Goal: Task Accomplishment & Management: Complete application form

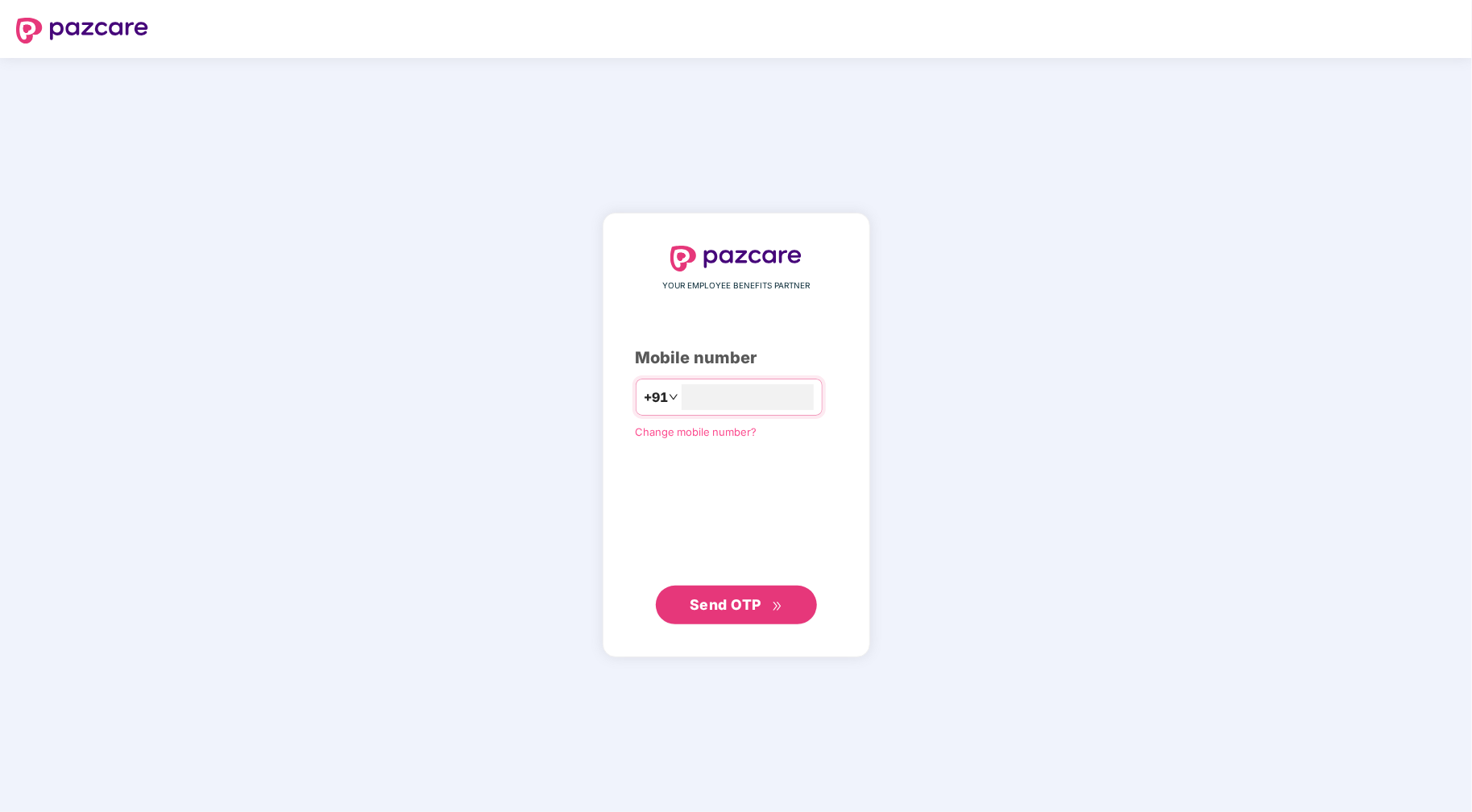
type input "**********"
click at [741, 618] on button "Send OTP" at bounding box center [736, 604] width 161 height 39
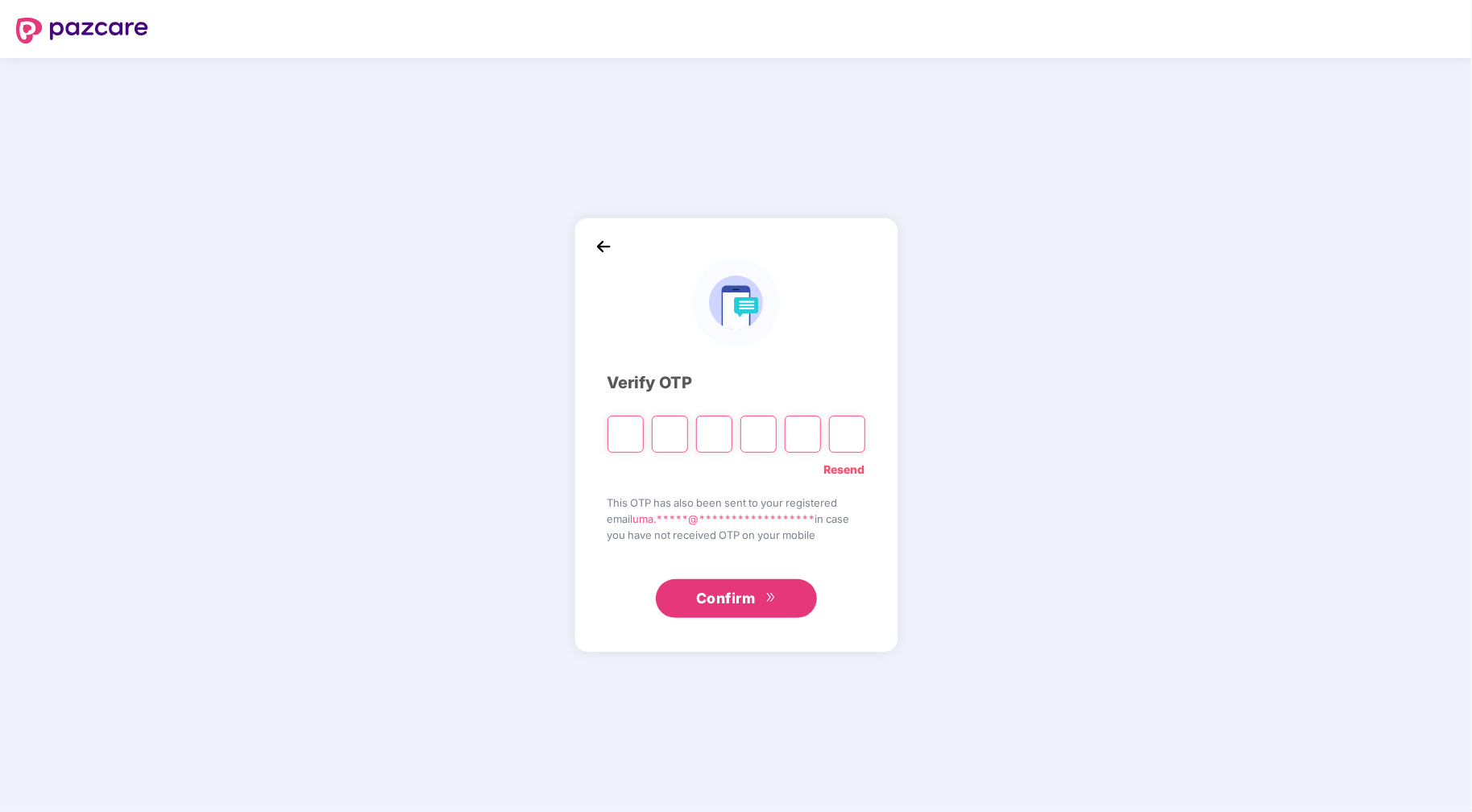
type input "*"
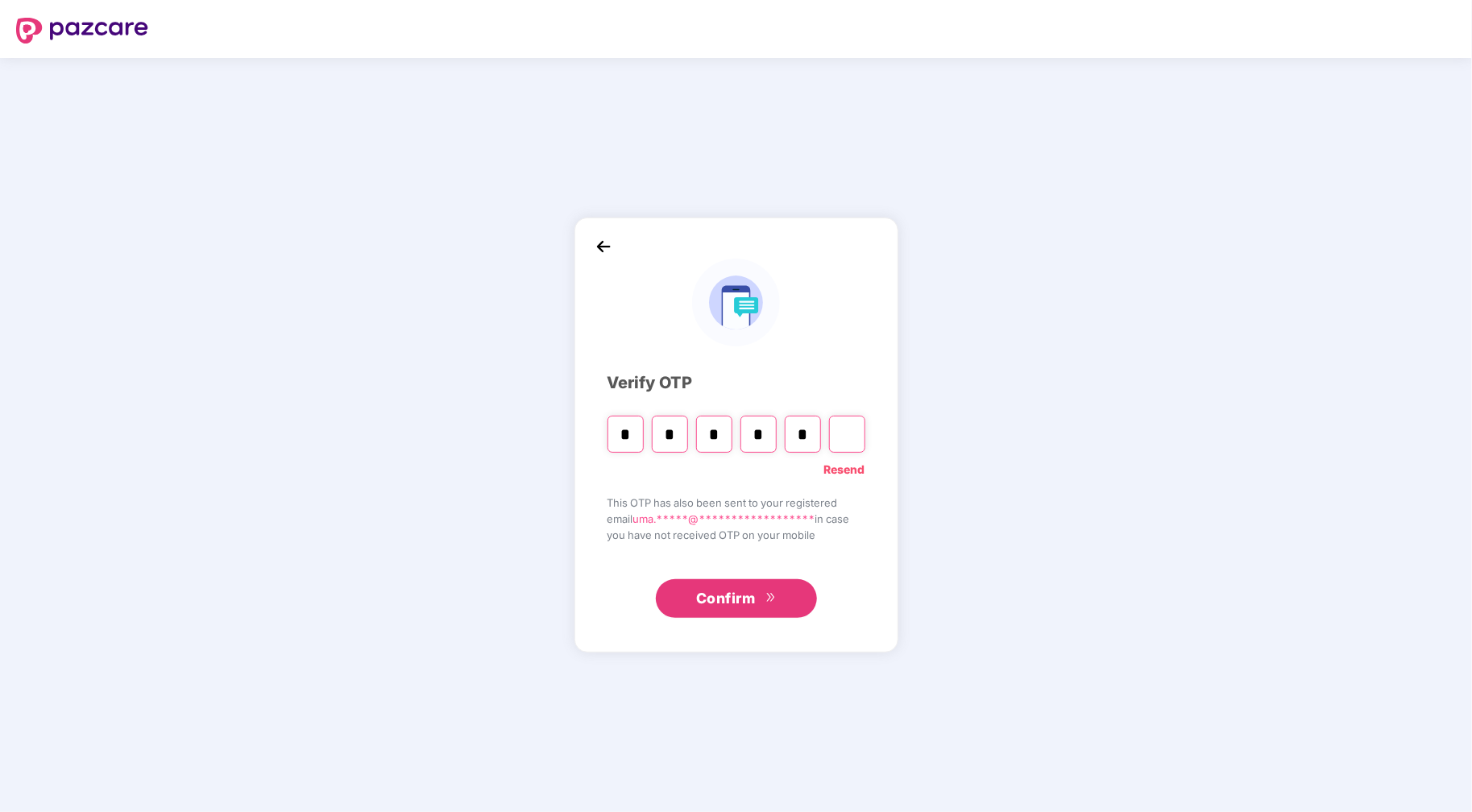
type input "*"
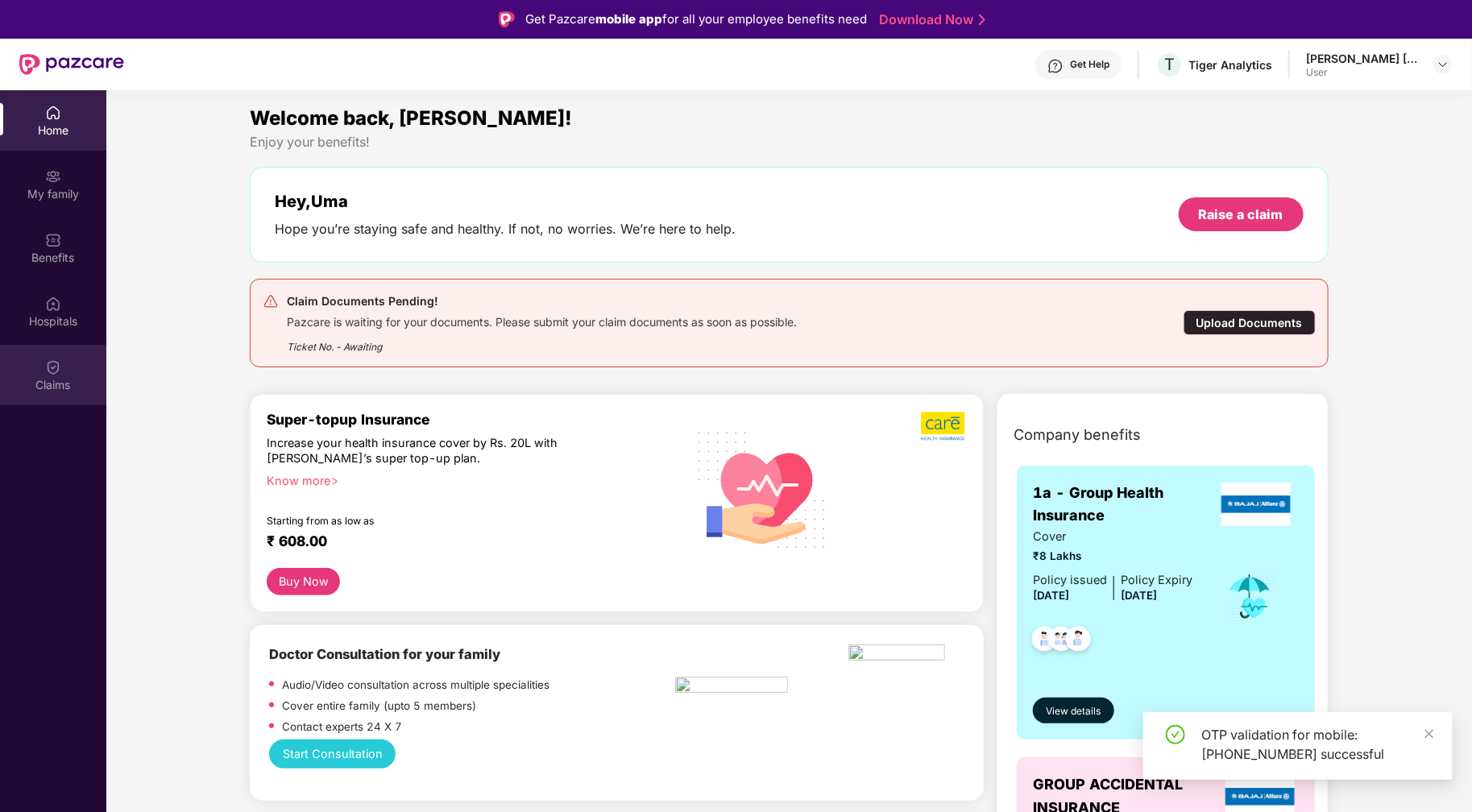
click at [58, 370] on img at bounding box center [53, 367] width 16 height 16
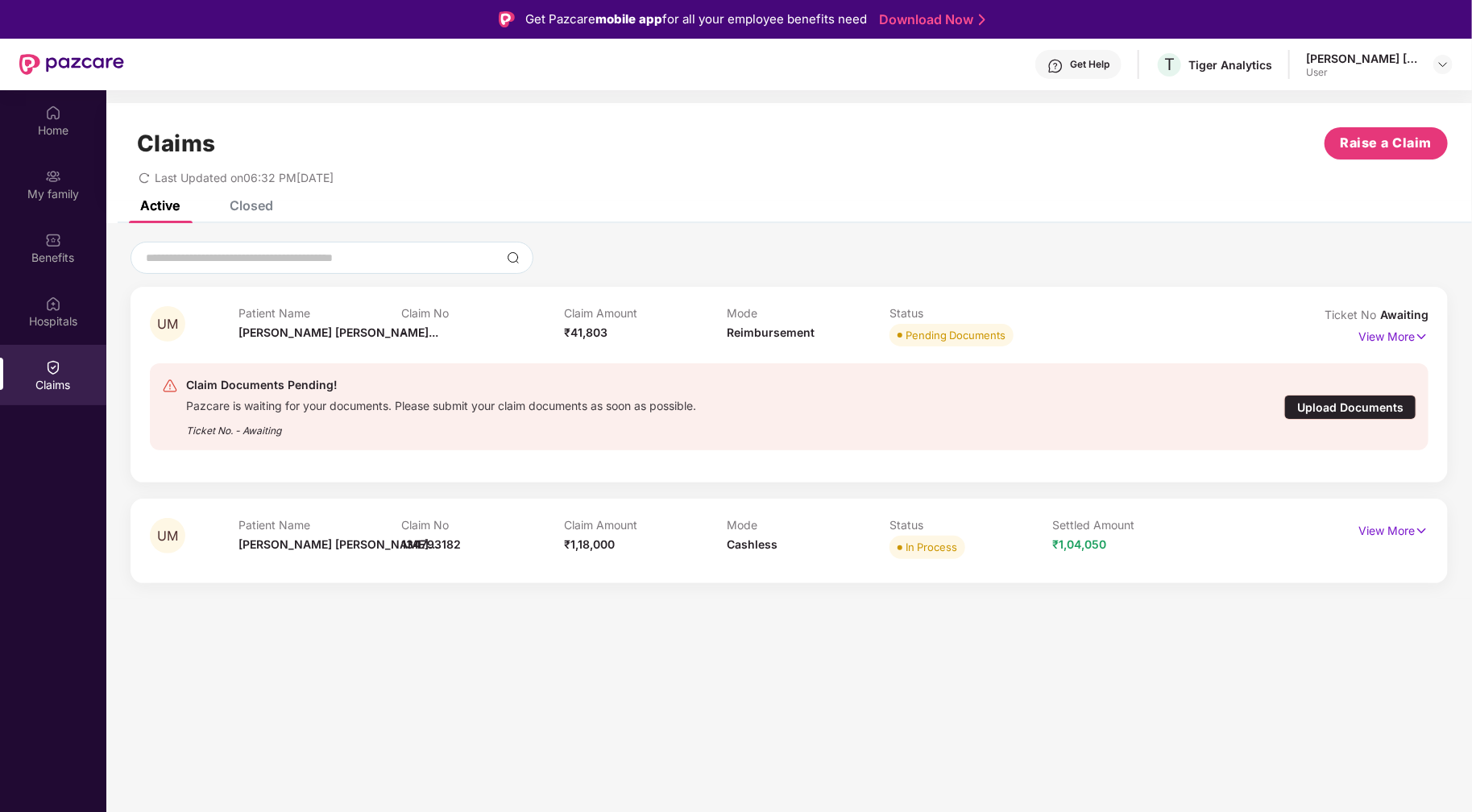
click at [1359, 413] on div "Upload Documents" at bounding box center [1350, 407] width 132 height 25
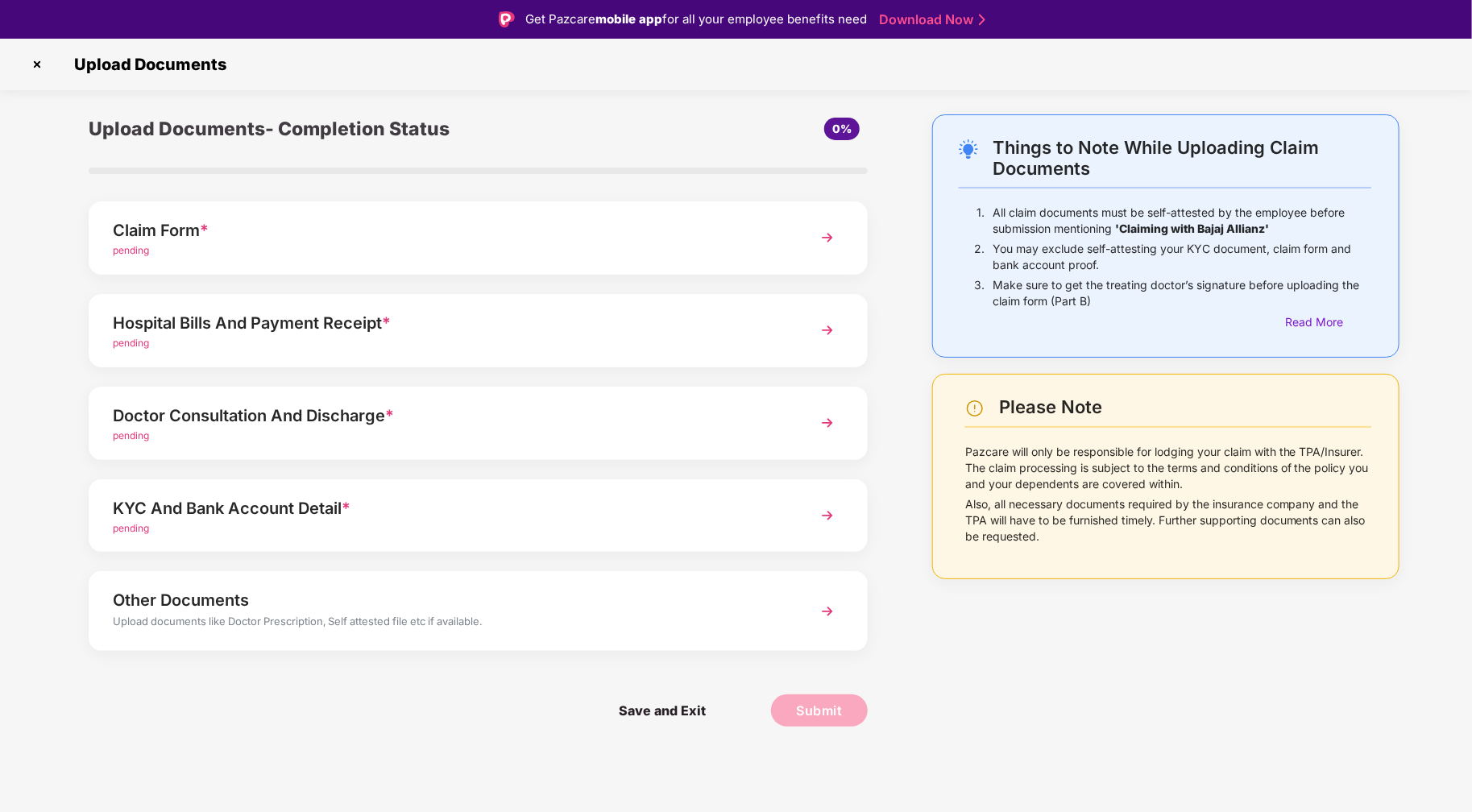
click at [140, 258] on div "Claim Form * pending" at bounding box center [477, 238] width 779 height 73
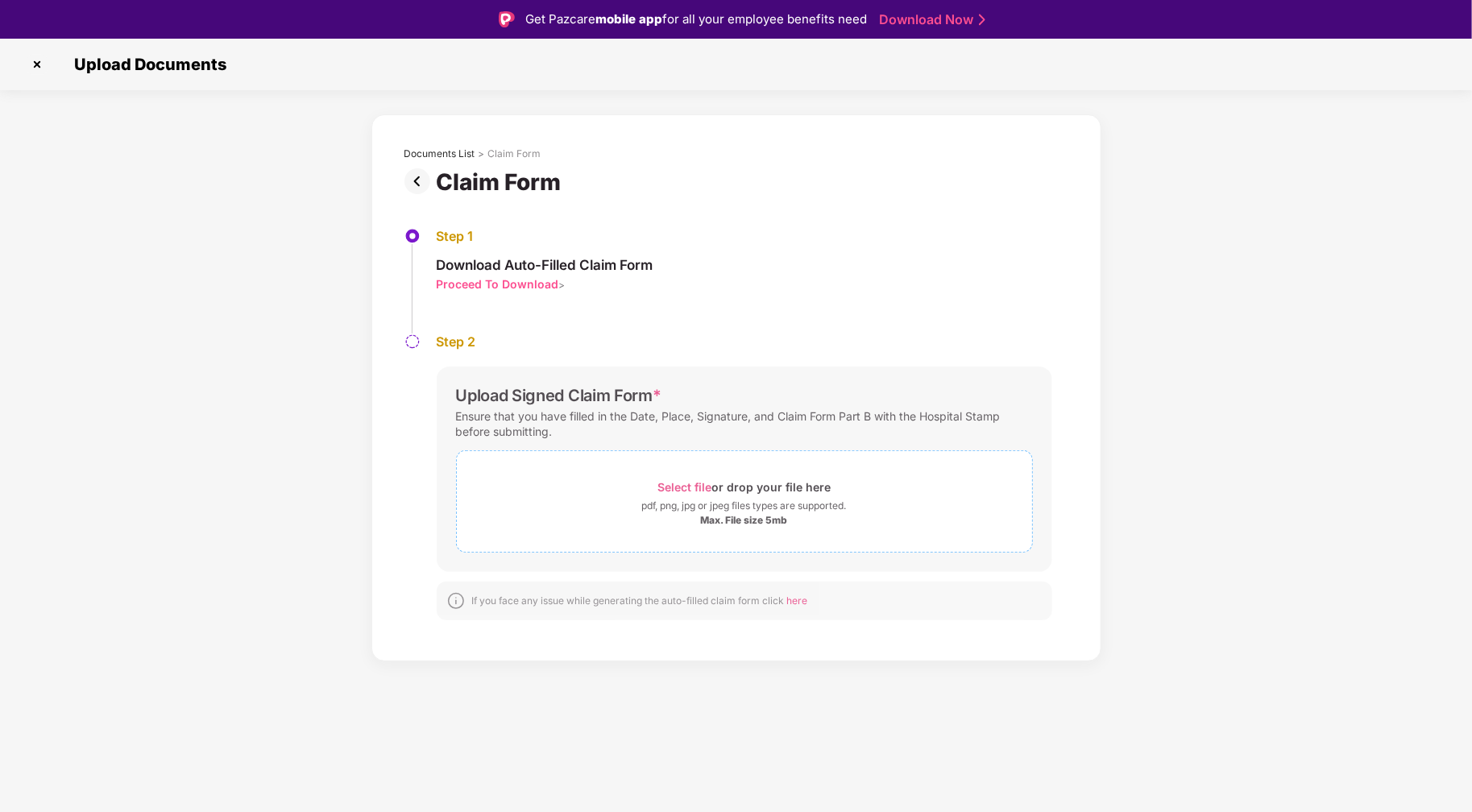
click at [683, 483] on span "Select file" at bounding box center [684, 486] width 54 height 14
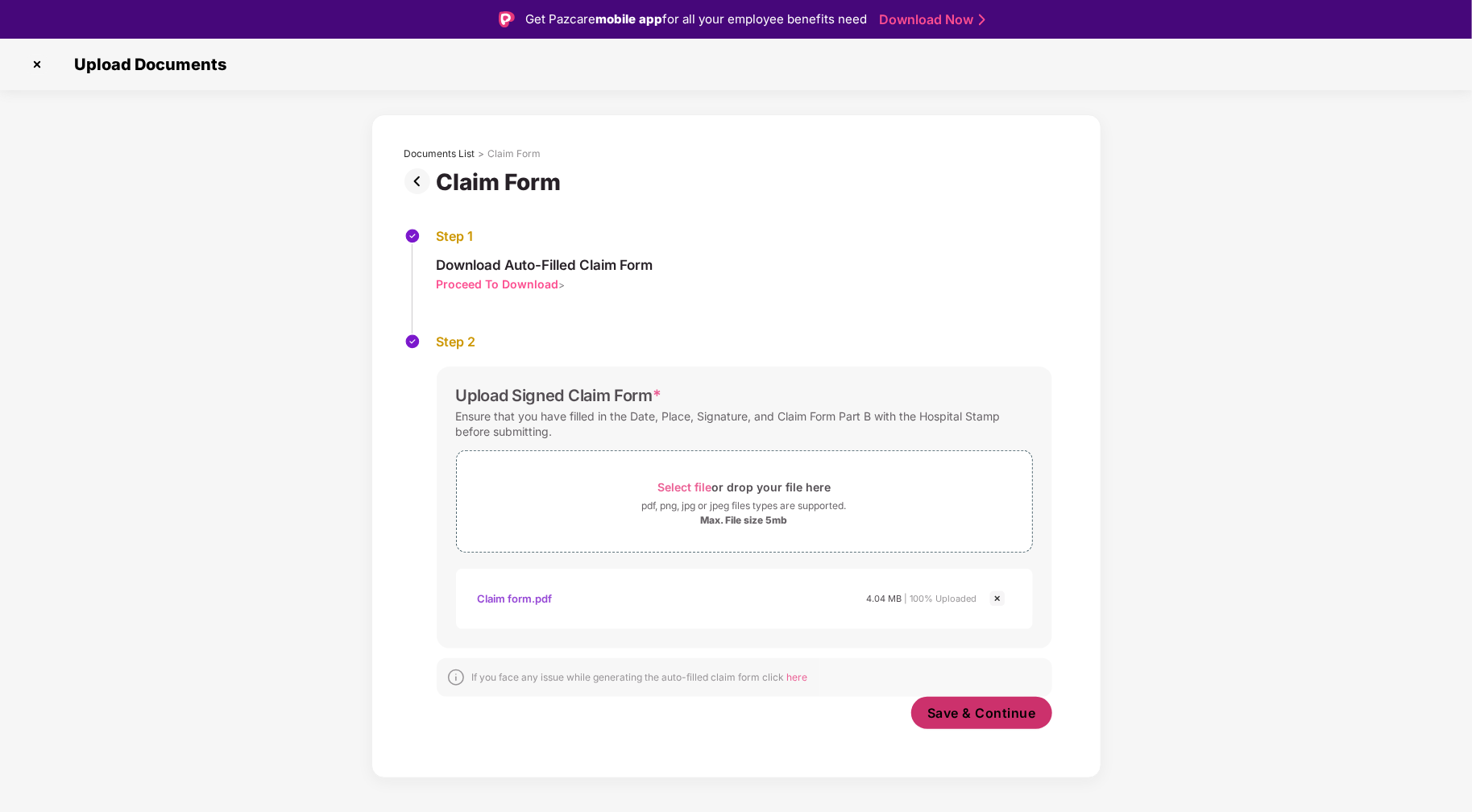
click at [1013, 705] on span "Save & Continue" at bounding box center [981, 713] width 109 height 18
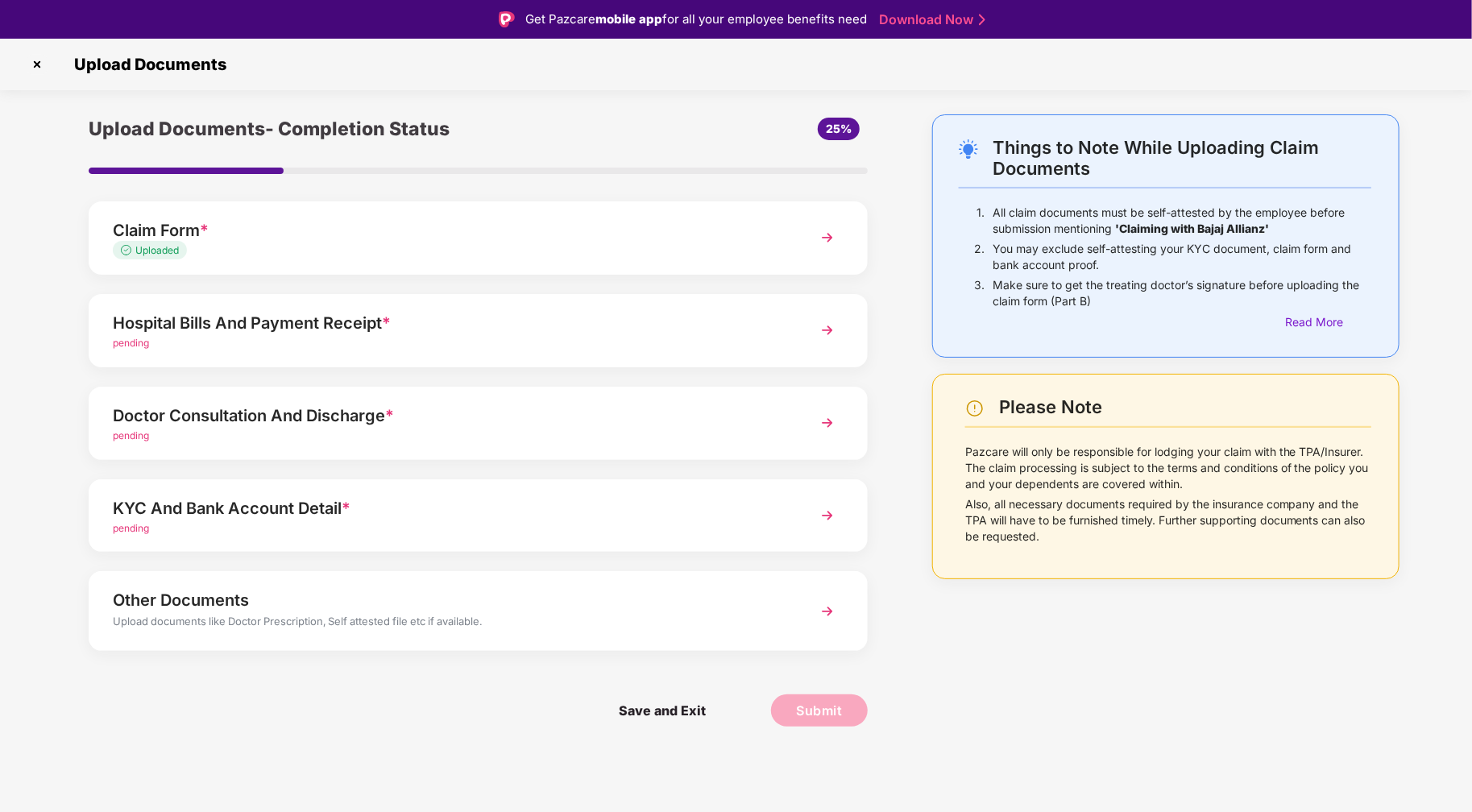
click at [131, 341] on span "pending" at bounding box center [131, 342] width 36 height 12
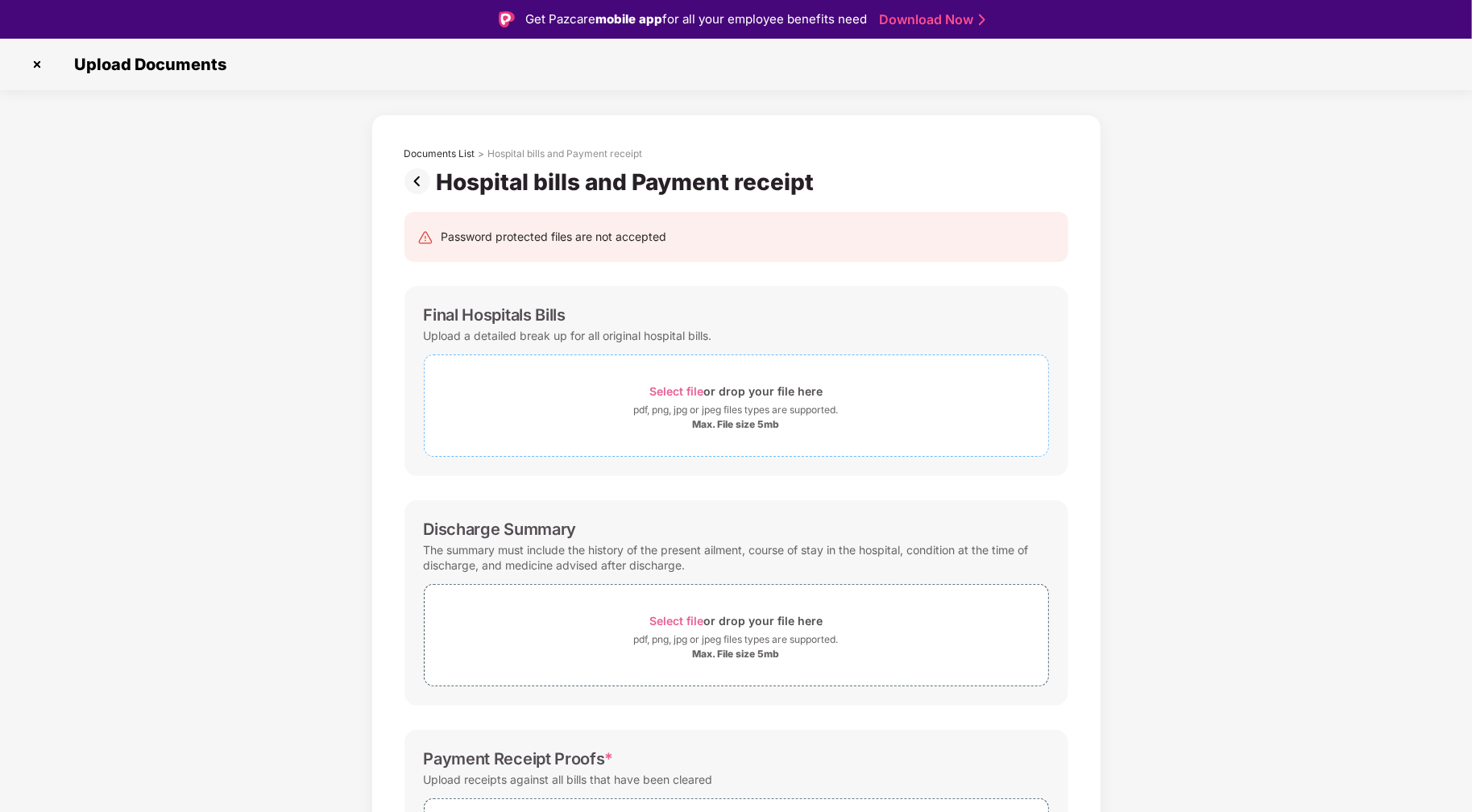
click at [686, 392] on span "Select file" at bounding box center [676, 391] width 54 height 14
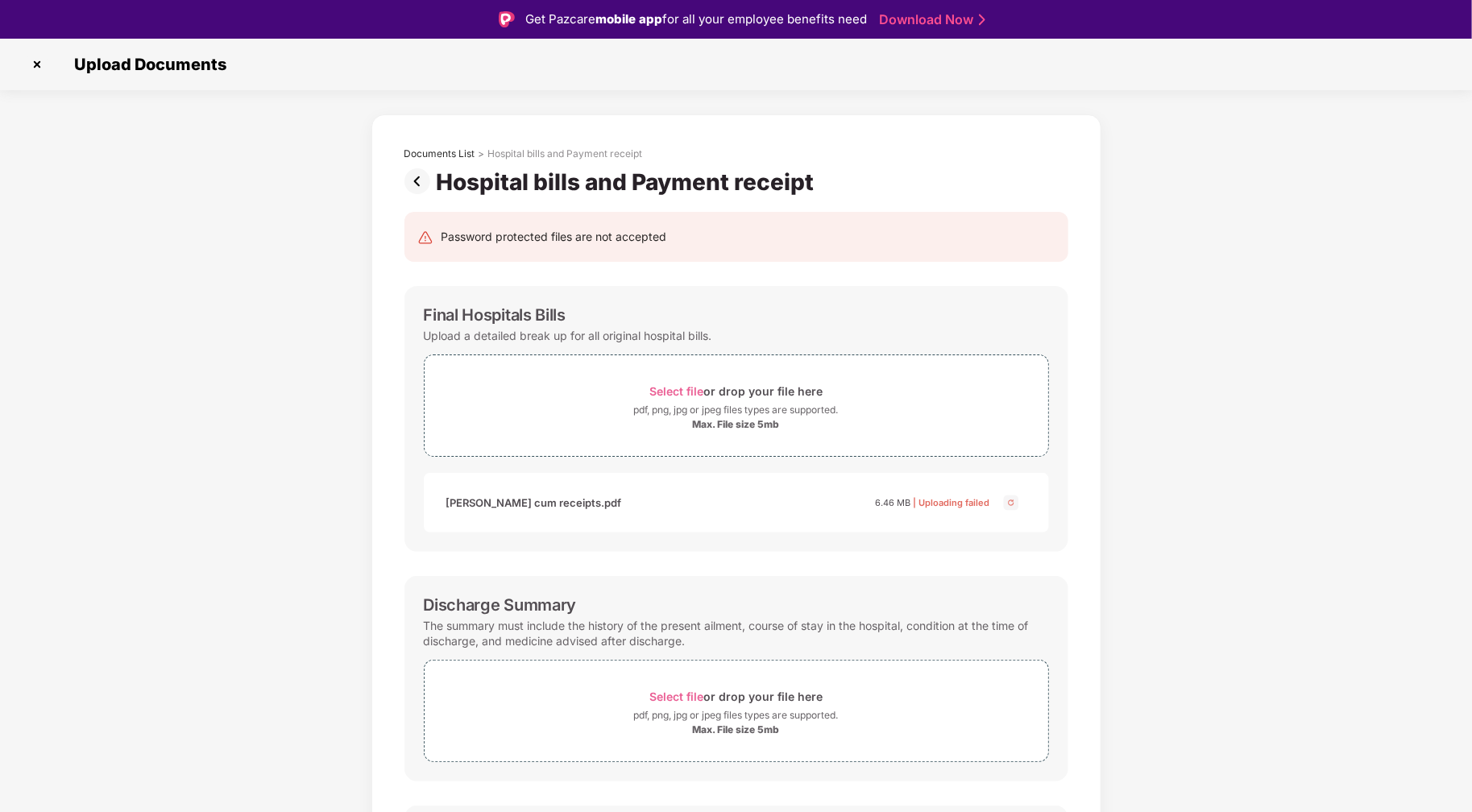
scroll to position [39, 0]
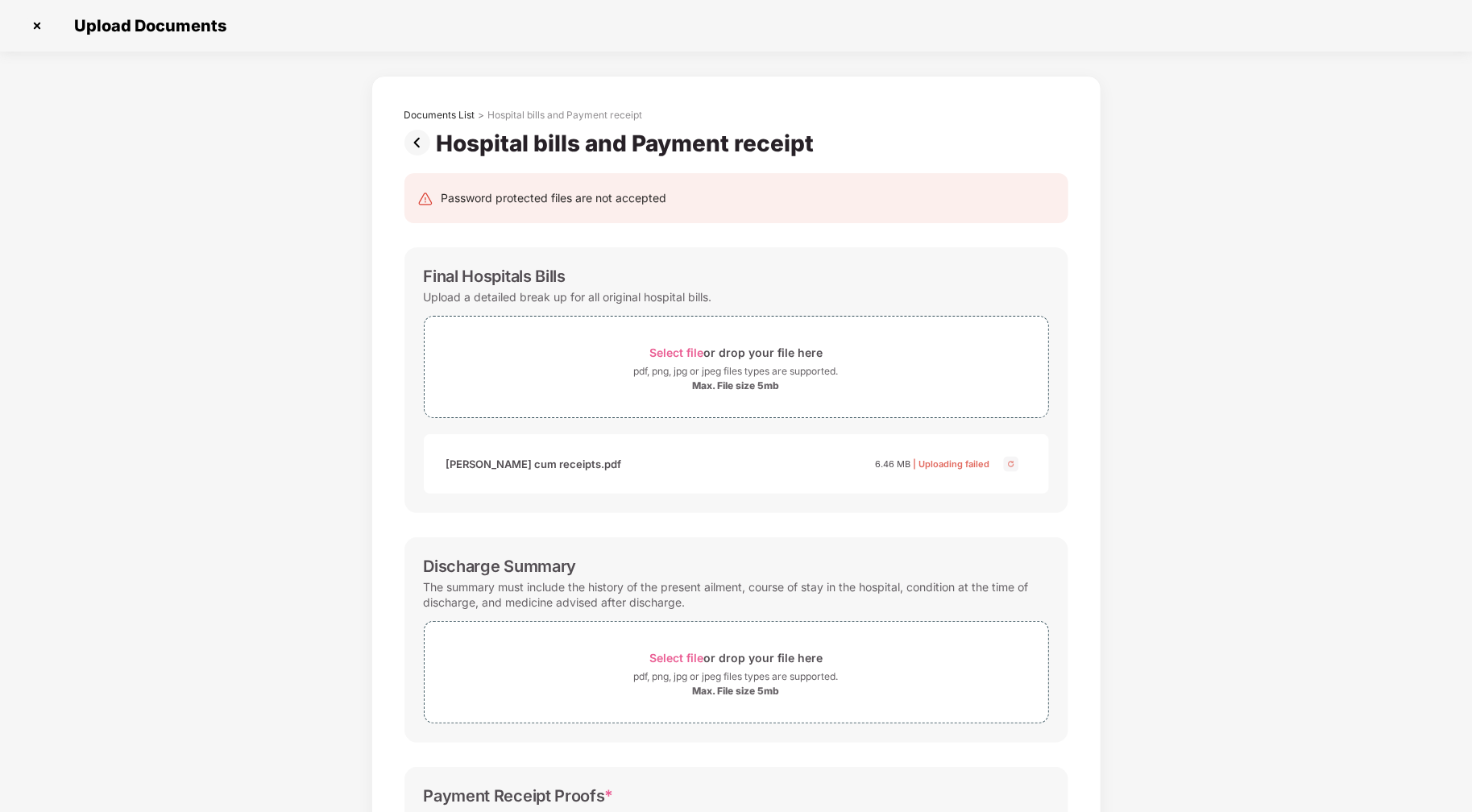
click at [1009, 463] on img at bounding box center [1010, 464] width 19 height 19
click at [670, 350] on span "Select file" at bounding box center [676, 352] width 54 height 14
click at [670, 655] on span "Select file" at bounding box center [676, 657] width 54 height 14
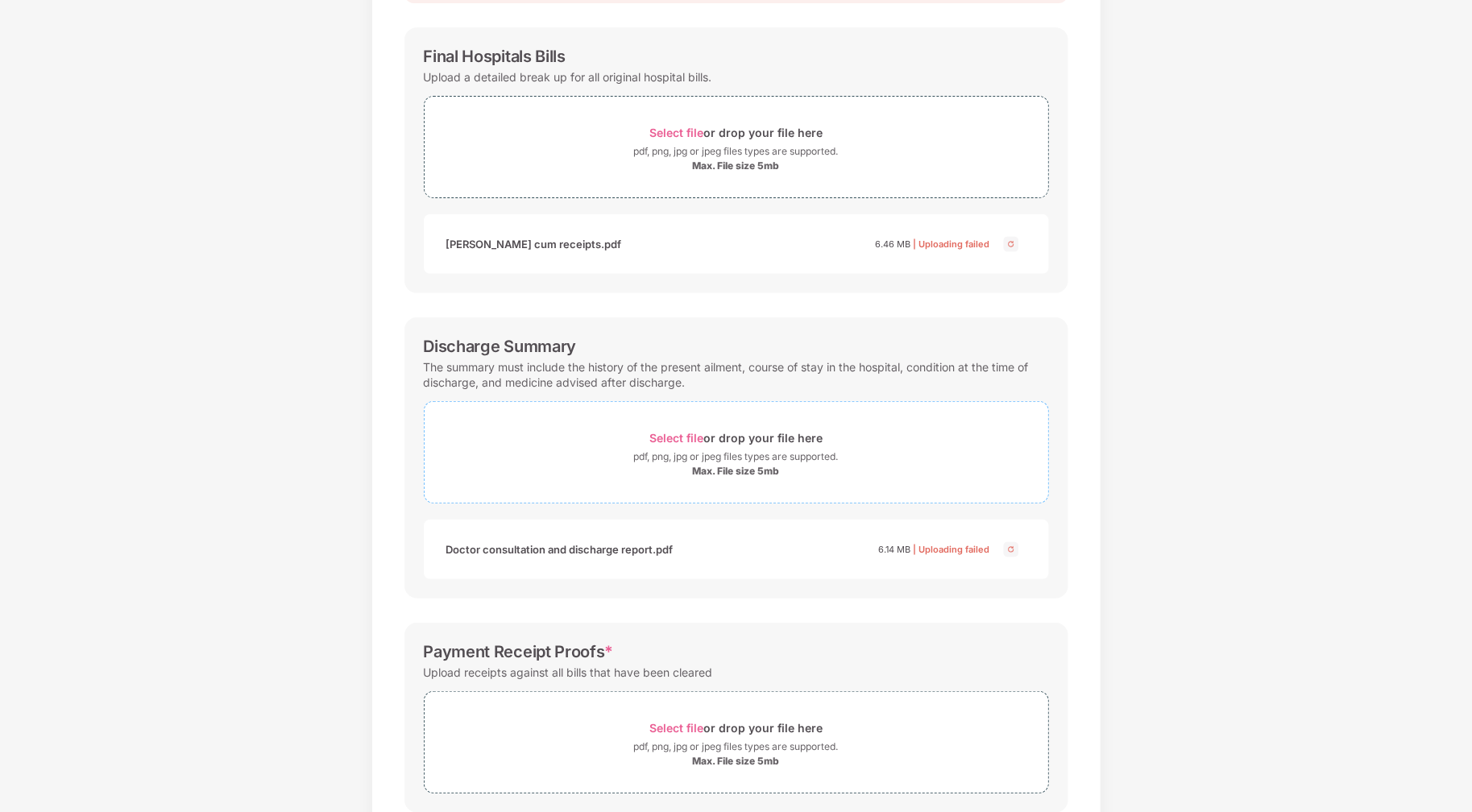
scroll to position [316, 0]
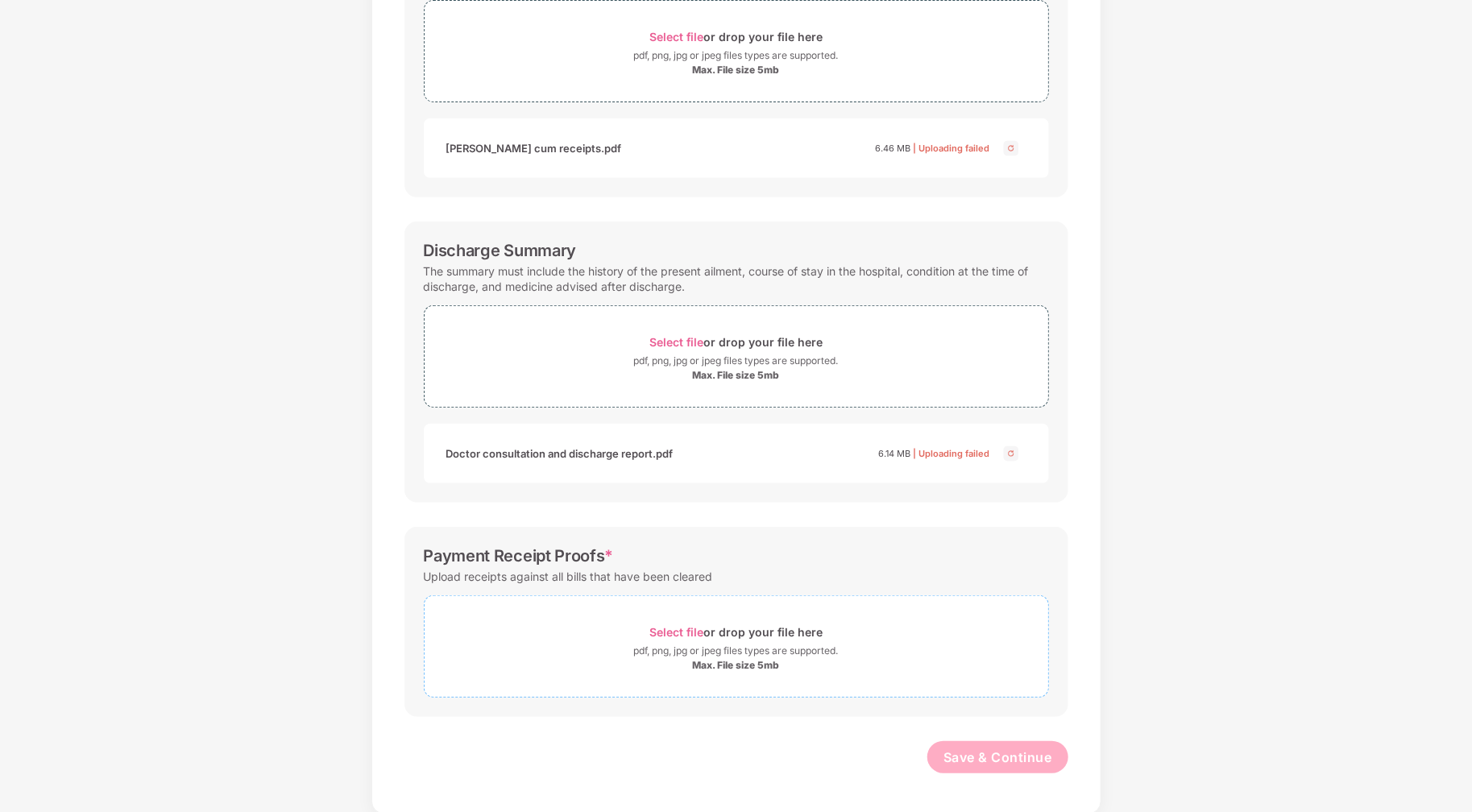
click at [682, 627] on span "Select file" at bounding box center [676, 631] width 54 height 14
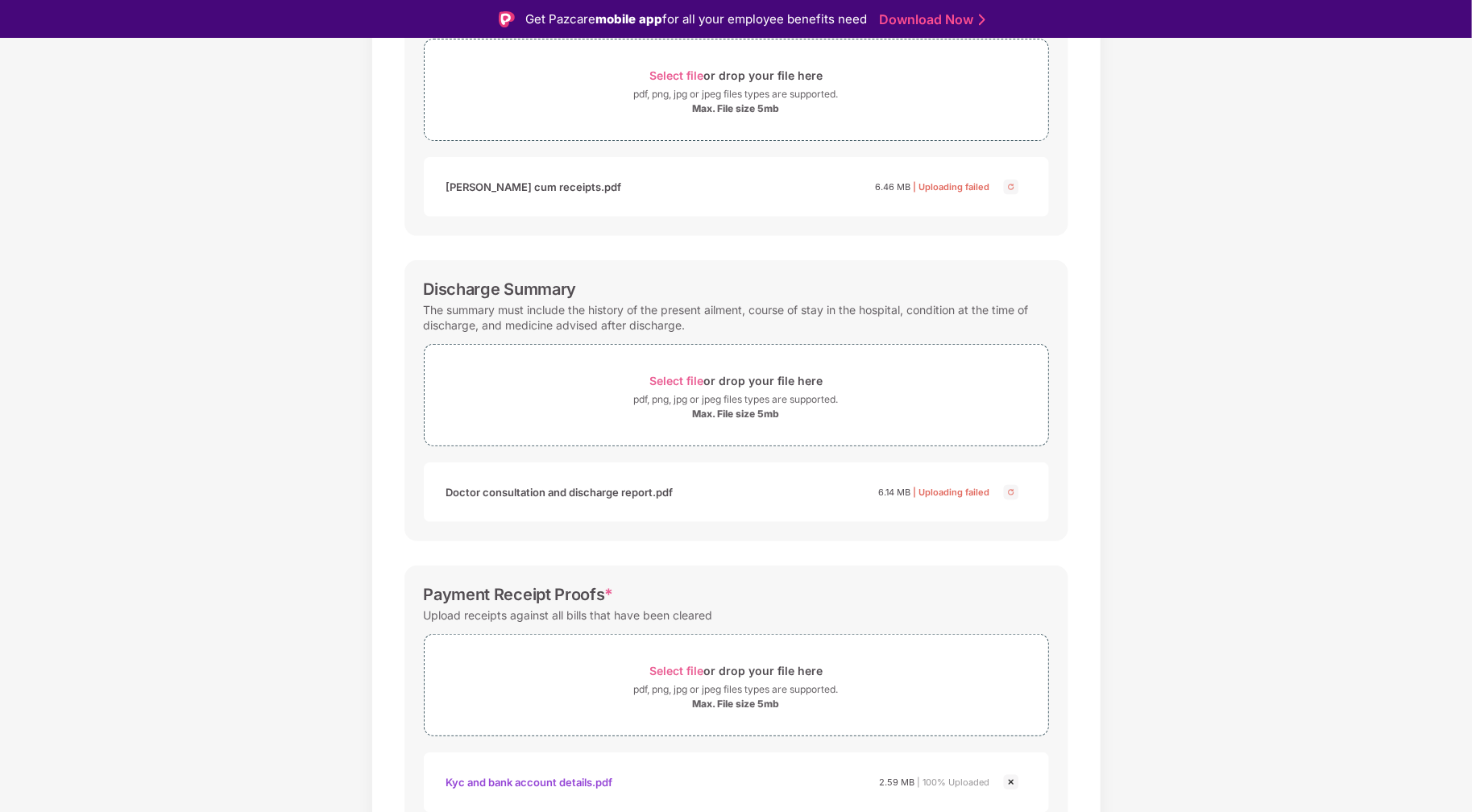
scroll to position [1, 0]
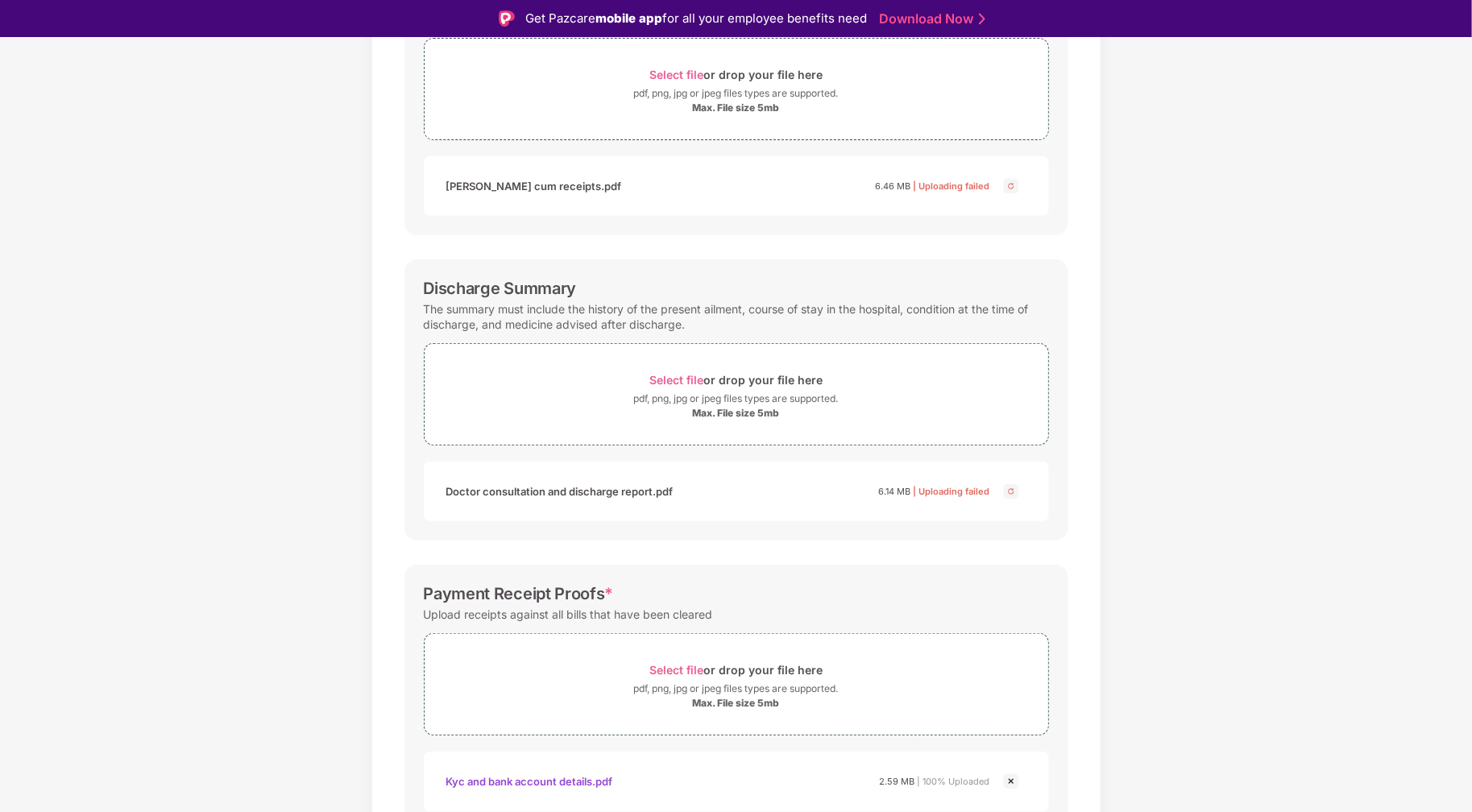
click at [1003, 492] on img at bounding box center [1010, 491] width 19 height 19
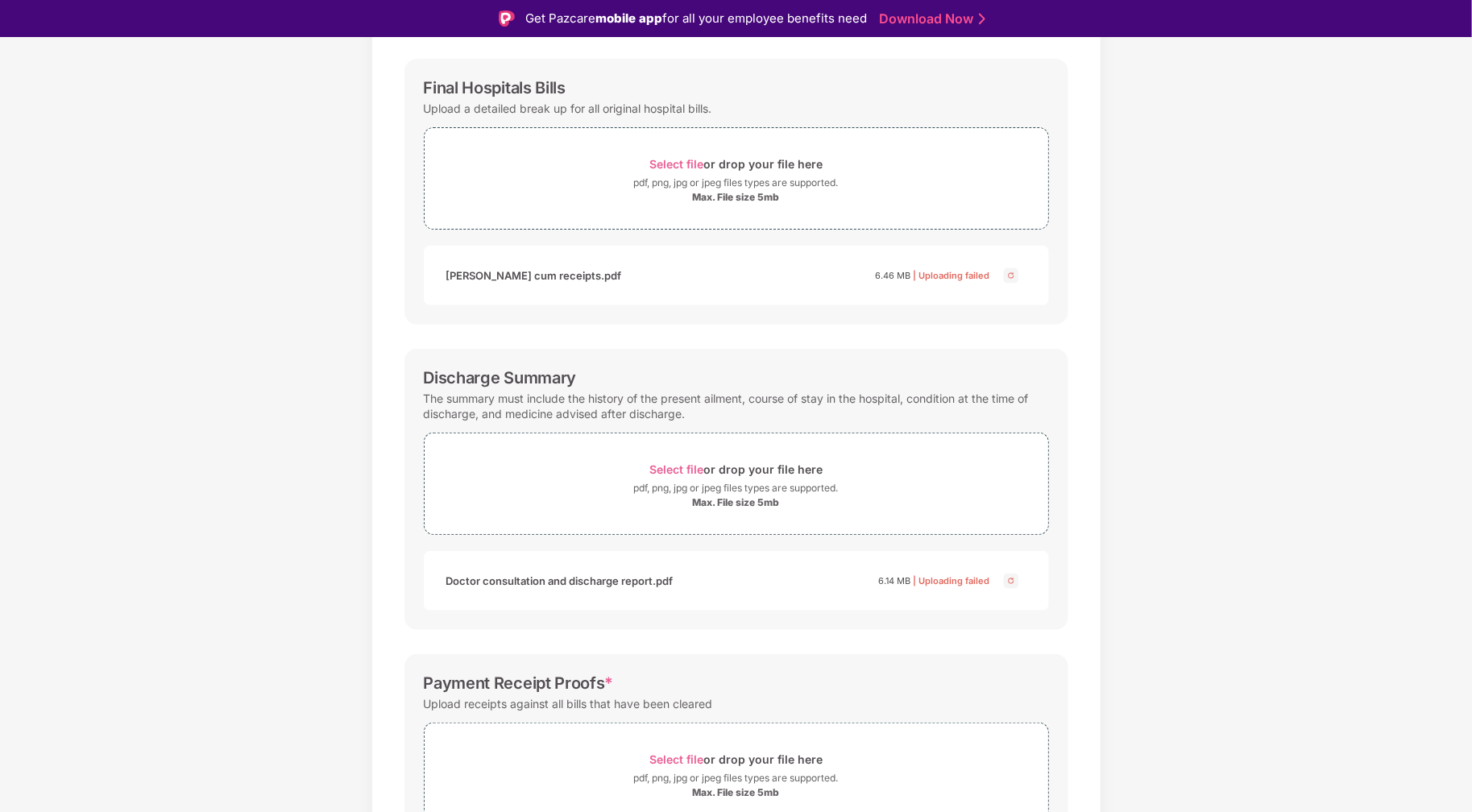
scroll to position [219, 0]
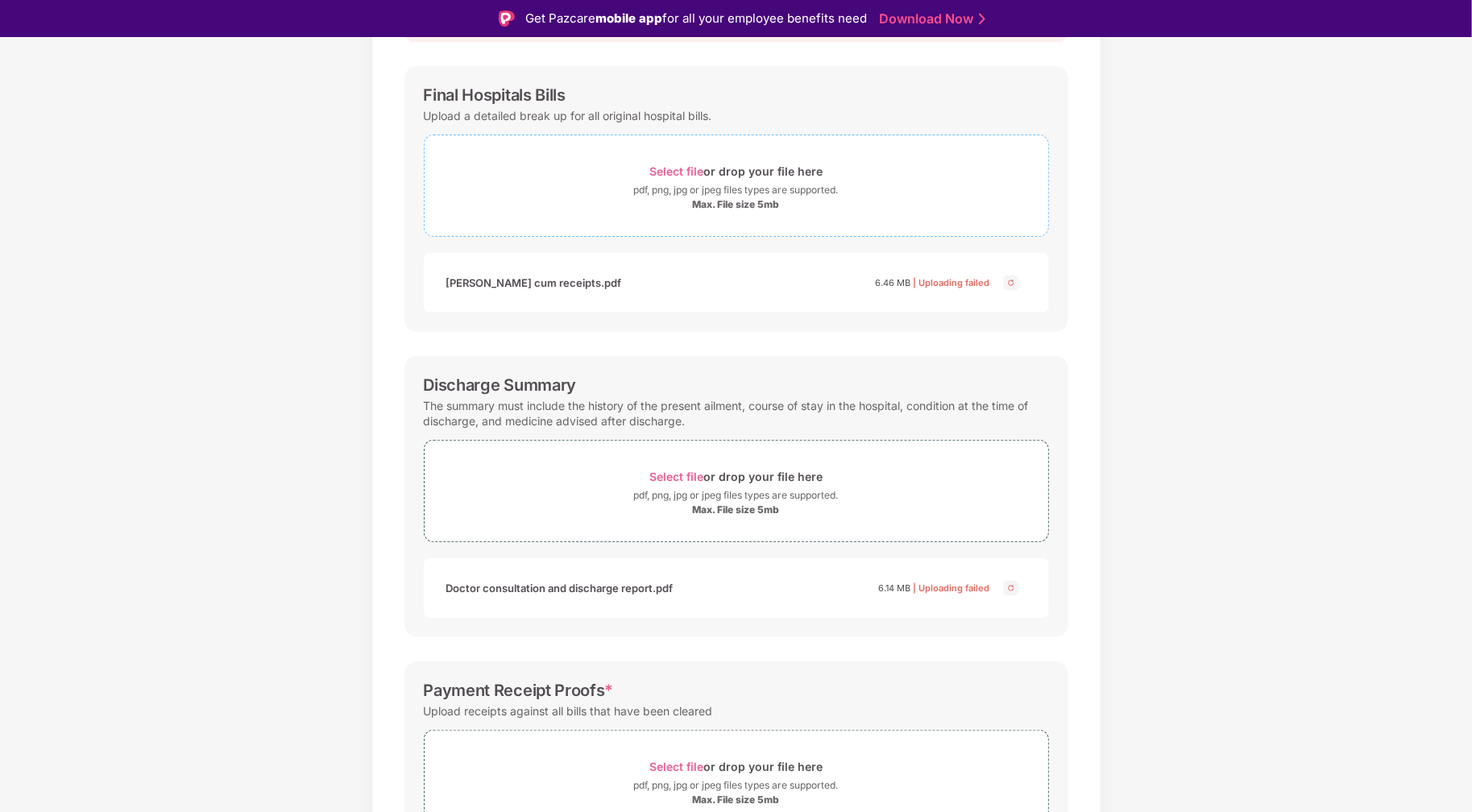
click at [700, 169] on span "Select file" at bounding box center [676, 171] width 54 height 14
click at [688, 471] on span "Select file" at bounding box center [676, 477] width 54 height 14
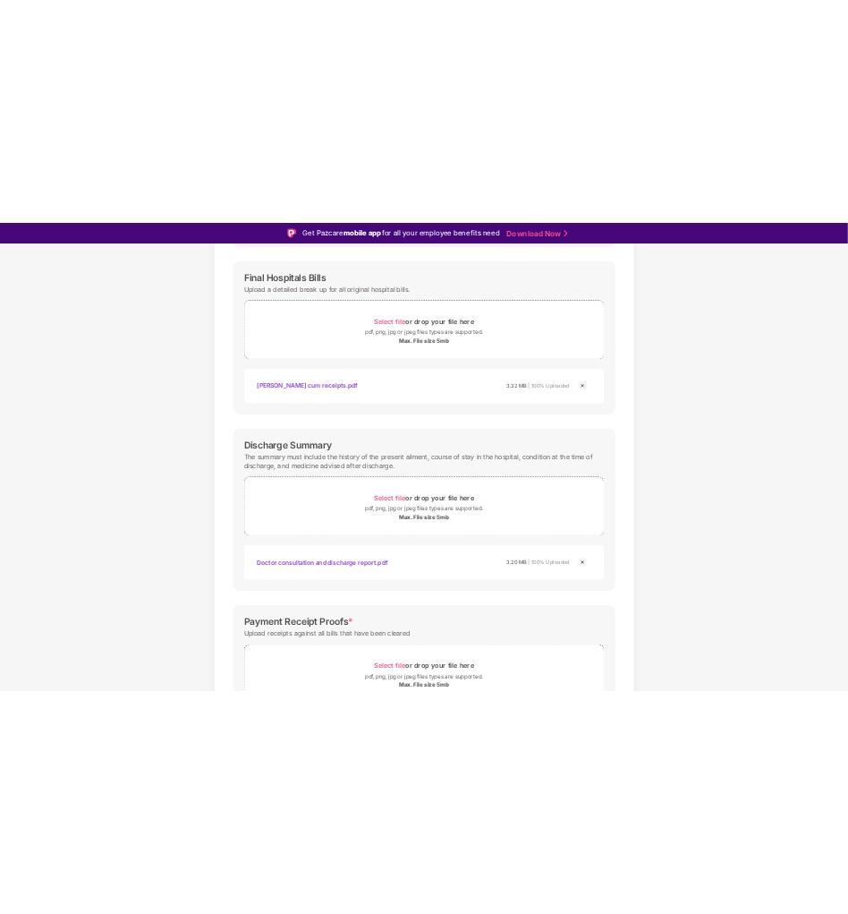
scroll to position [43, 0]
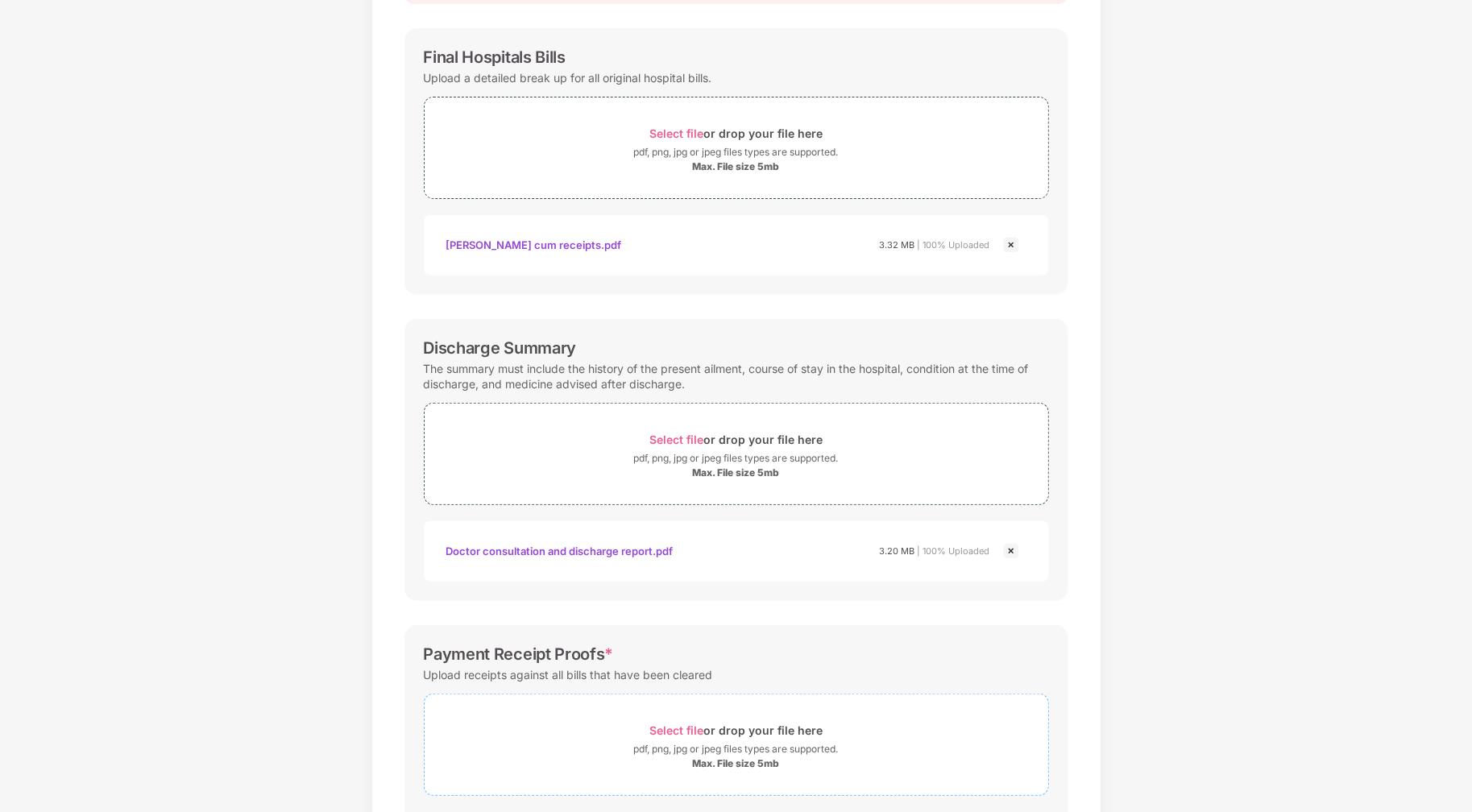
click at [693, 719] on div "Select file or drop your file here" at bounding box center [736, 730] width 173 height 22
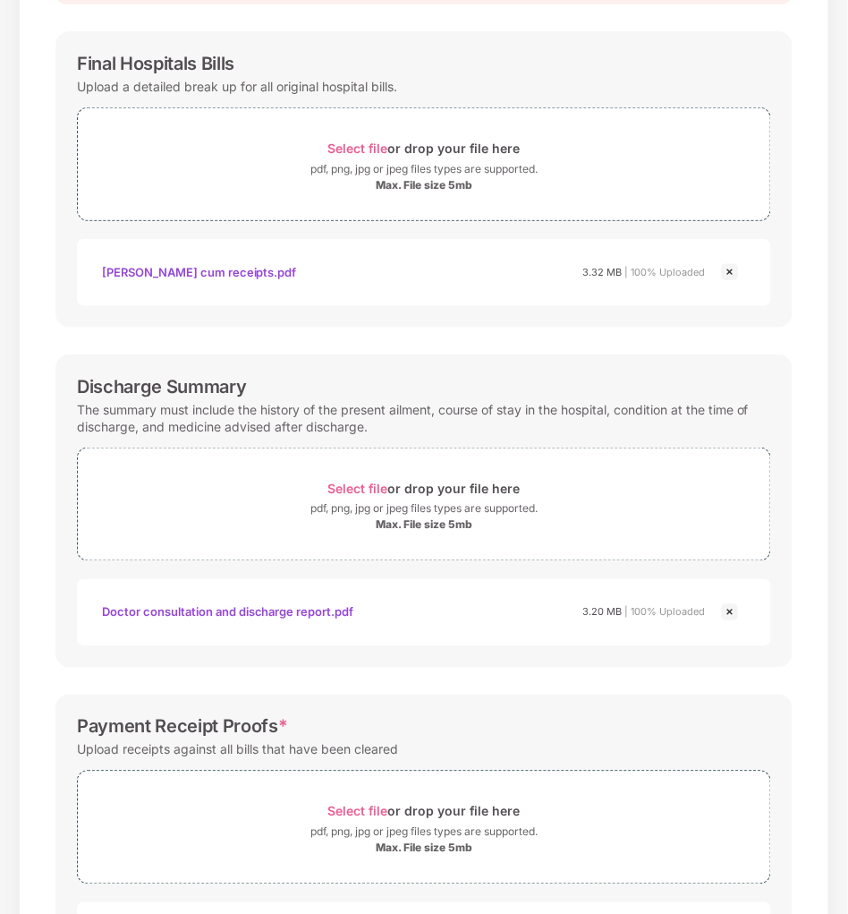
click at [787, 639] on div "Discharge Summary The summary must include the history of the present ailment, …" at bounding box center [423, 510] width 737 height 313
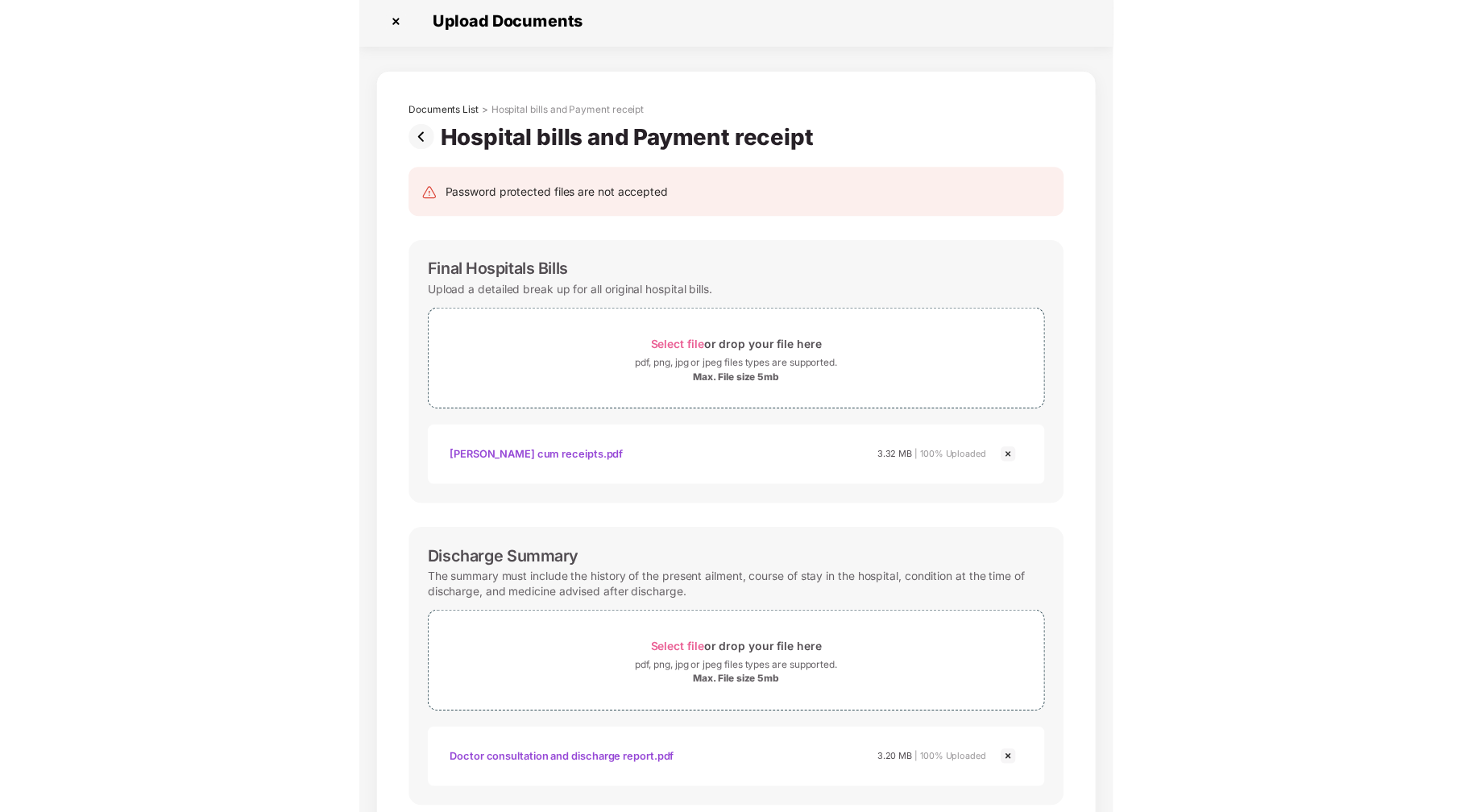
scroll to position [0, 0]
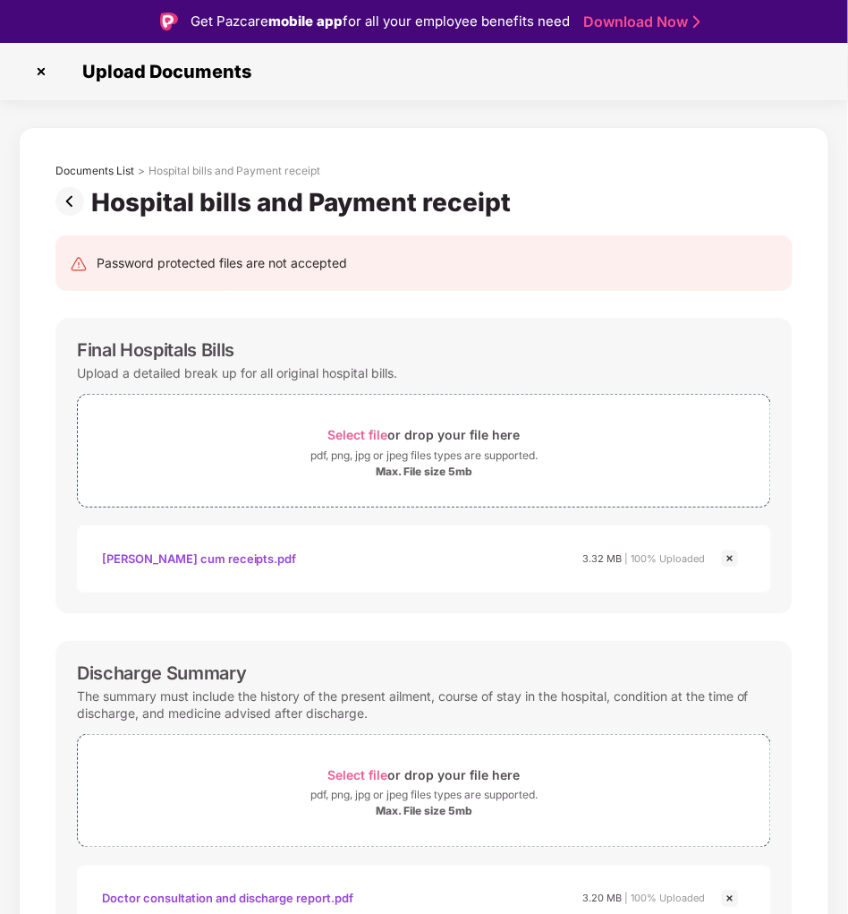
click at [41, 66] on img at bounding box center [41, 71] width 29 height 29
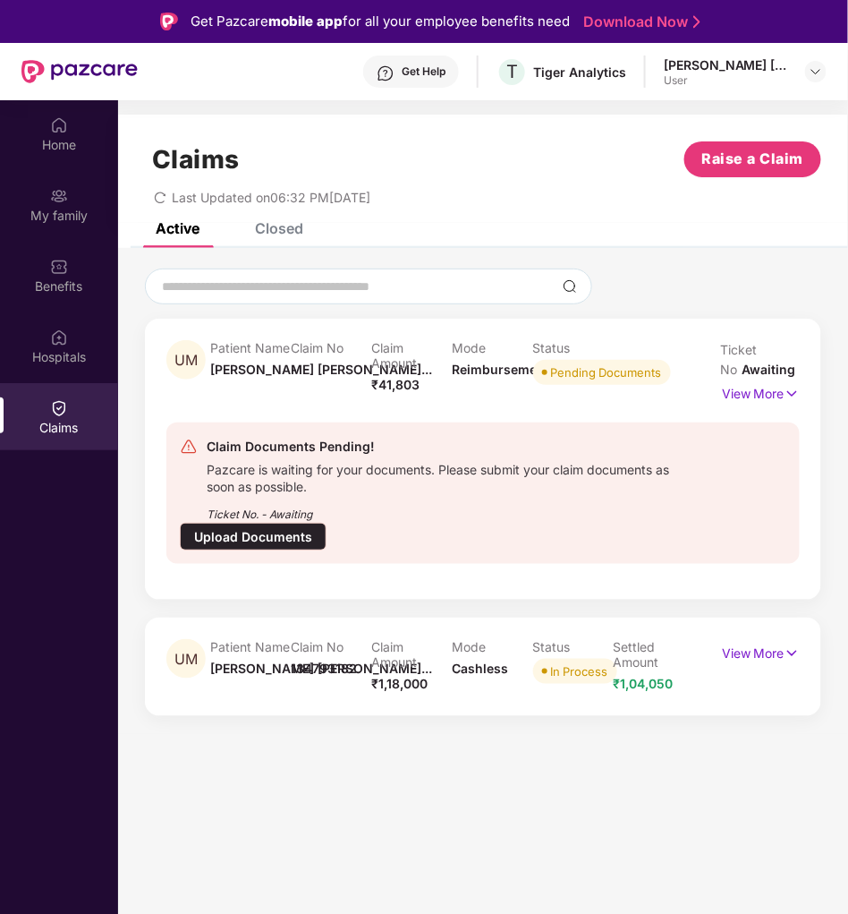
click at [293, 533] on div "Upload Documents" at bounding box center [253, 537] width 147 height 28
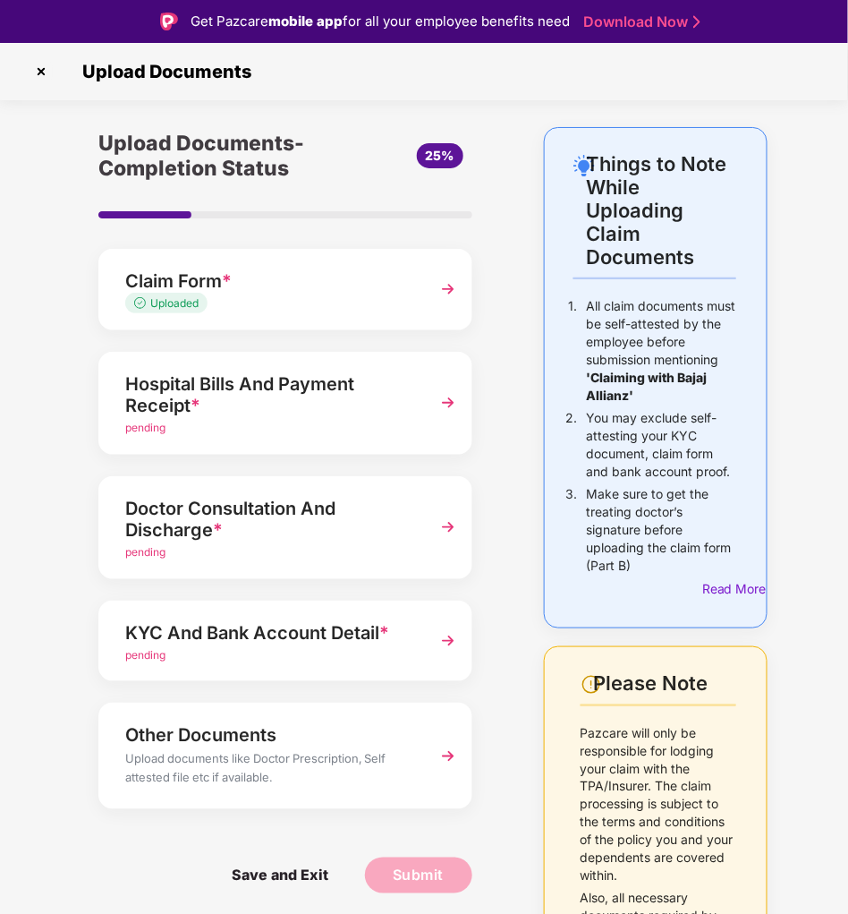
click at [454, 402] on img at bounding box center [448, 403] width 32 height 32
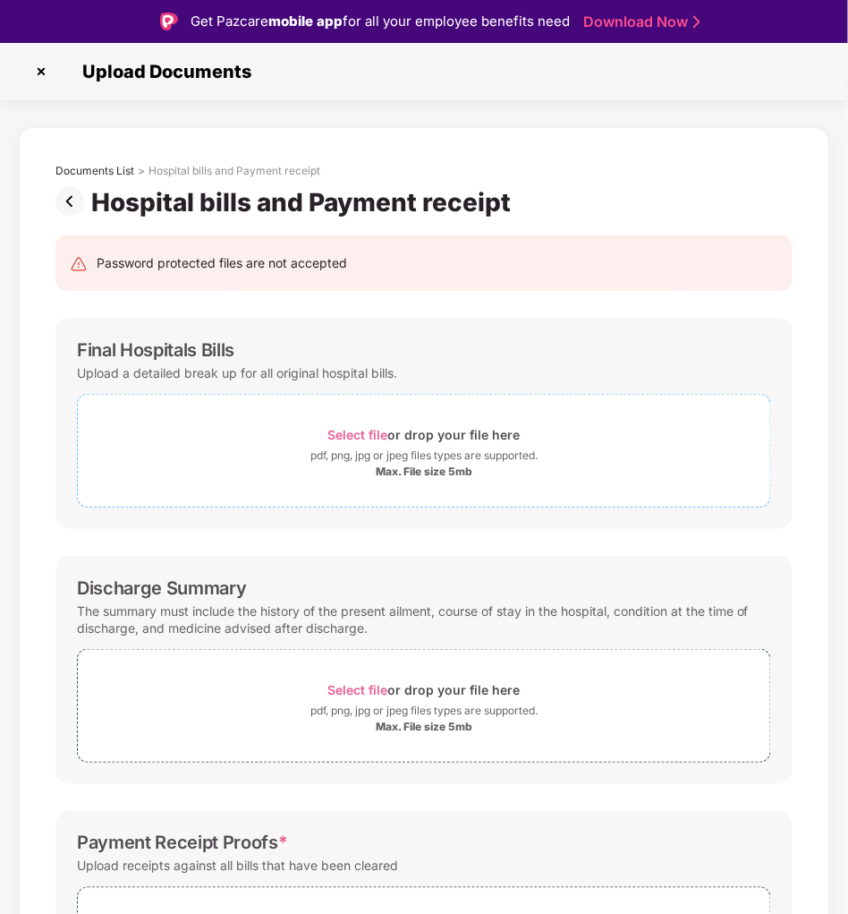
click at [361, 429] on span "Select file" at bounding box center [358, 434] width 60 height 15
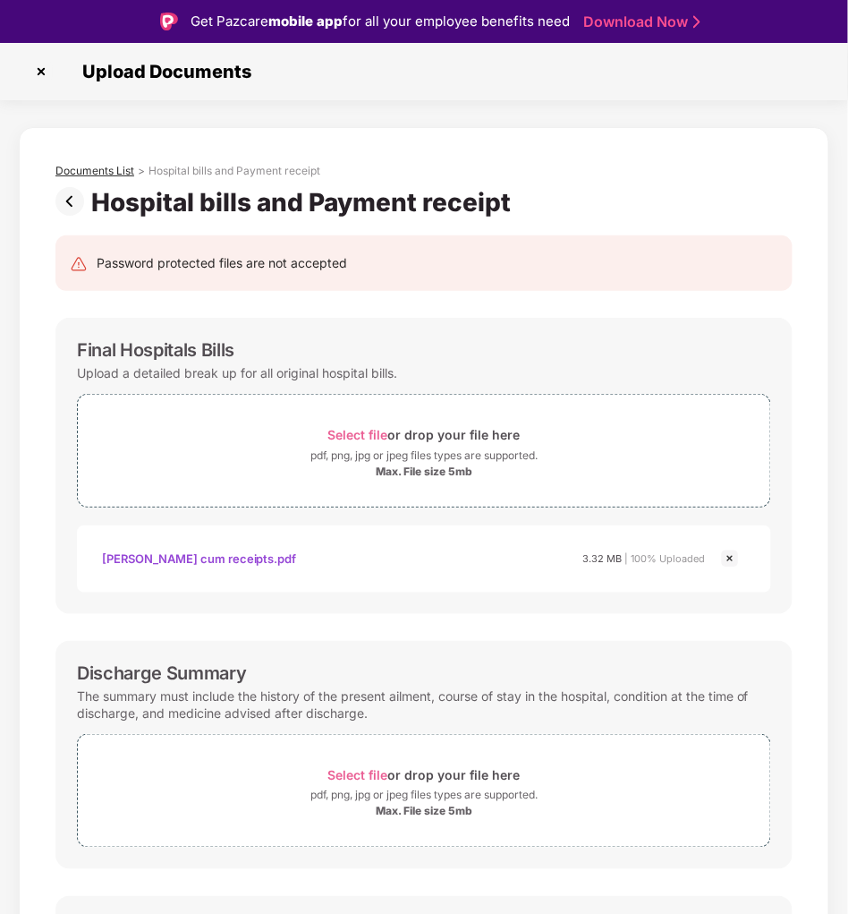
click at [72, 176] on div "Documents List" at bounding box center [94, 171] width 79 height 14
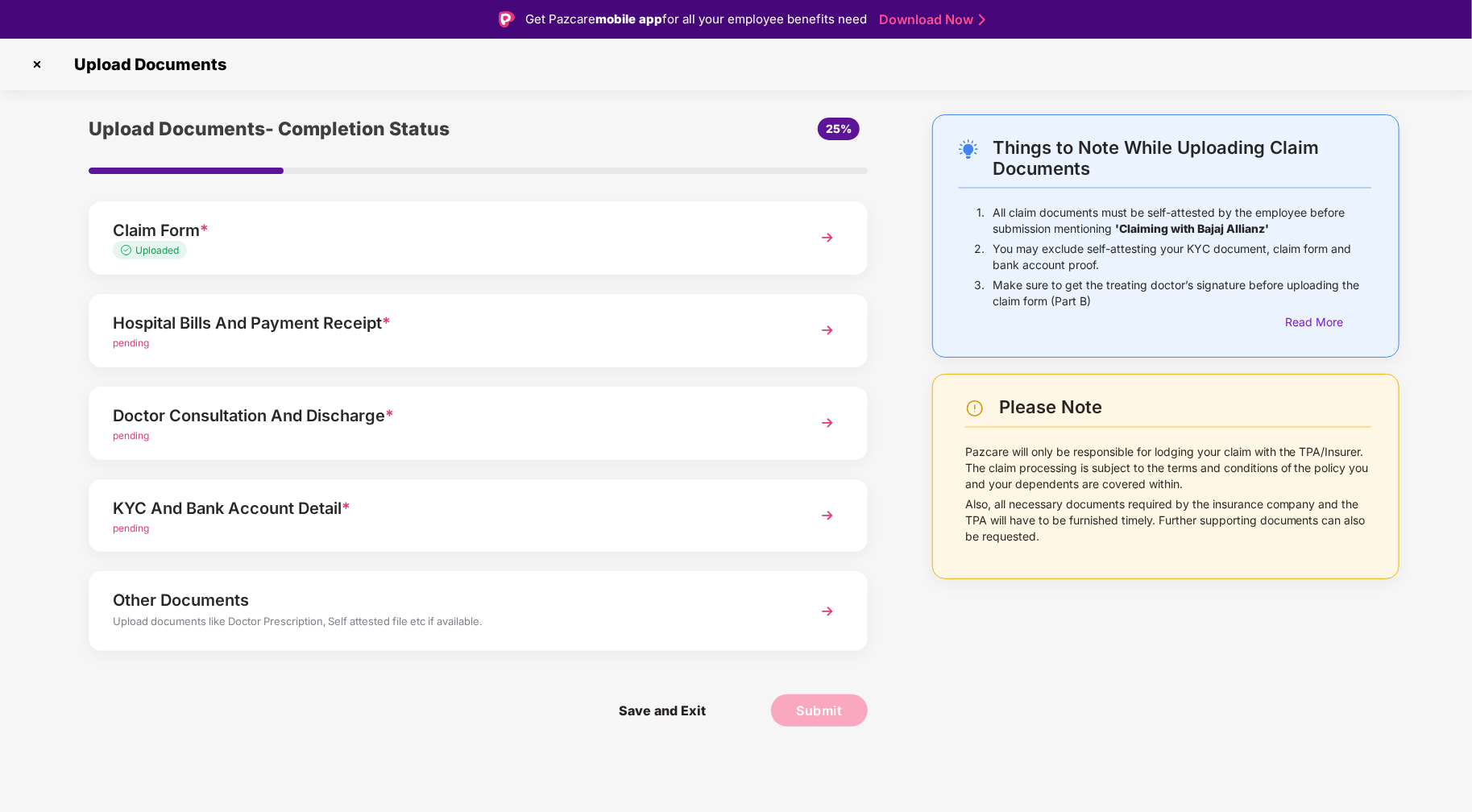
click at [832, 331] on img at bounding box center [827, 330] width 29 height 29
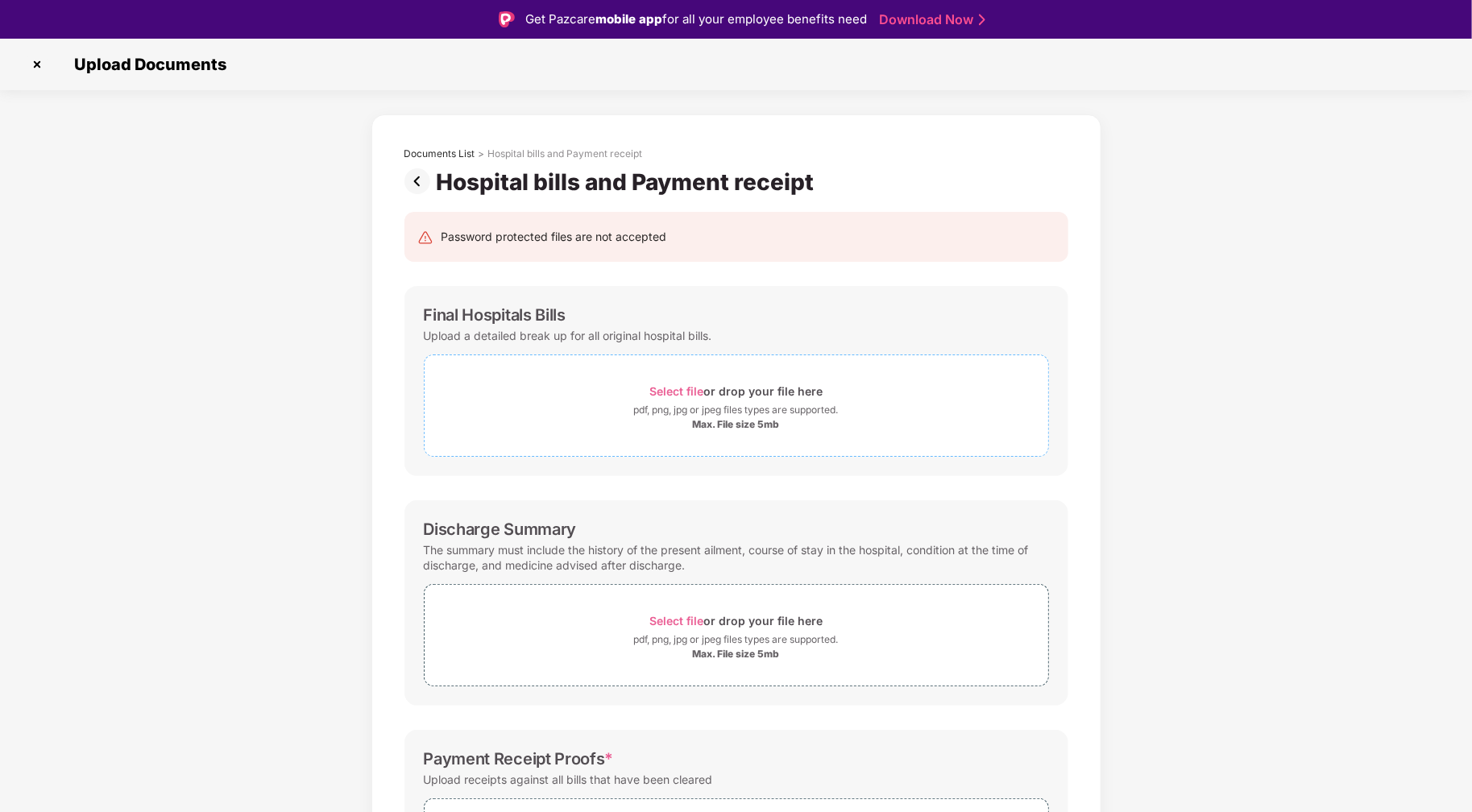
click at [678, 384] on span "Select file" at bounding box center [676, 391] width 54 height 14
click at [430, 156] on div "Documents List" at bounding box center [439, 154] width 71 height 13
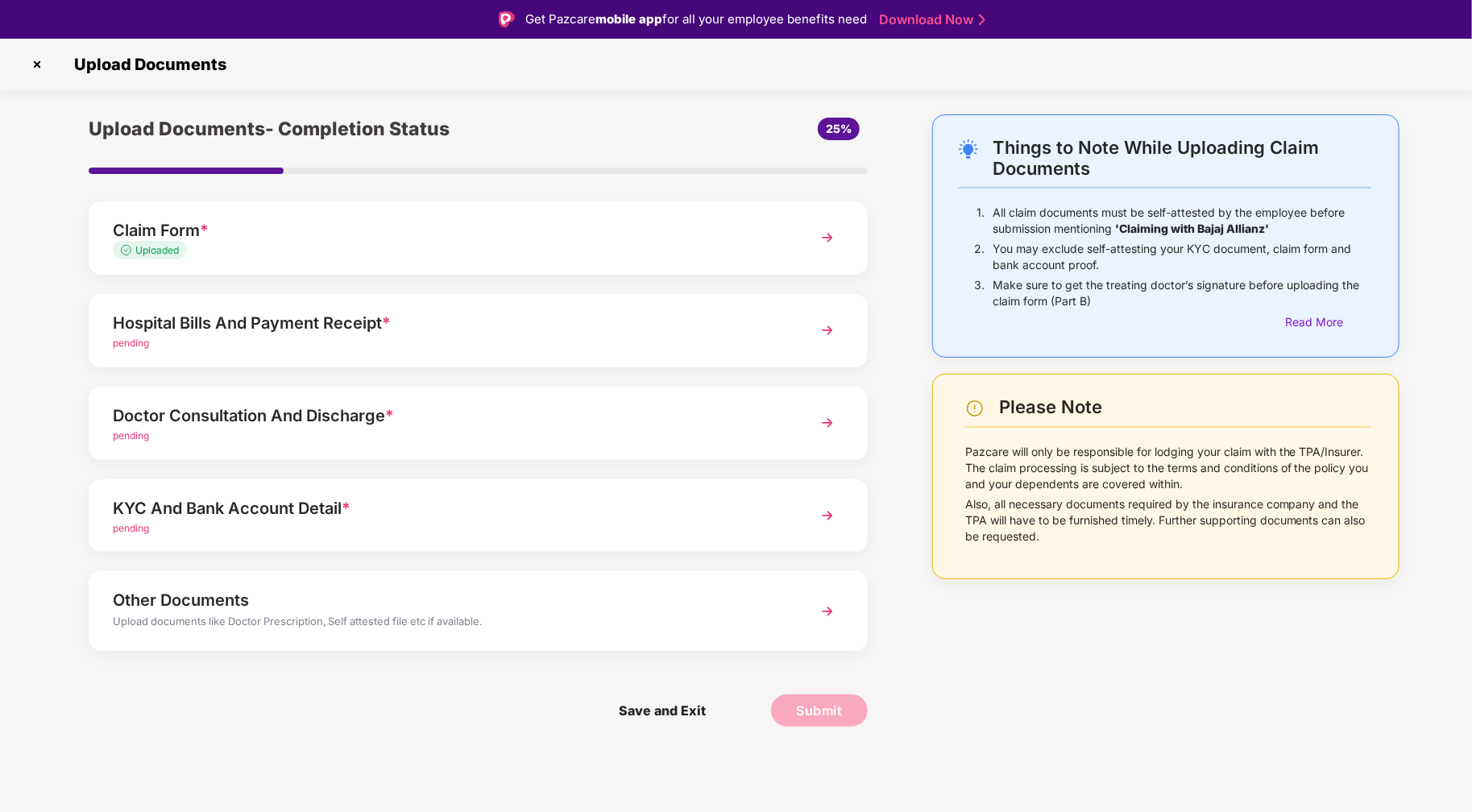
click at [830, 239] on img at bounding box center [827, 238] width 29 height 29
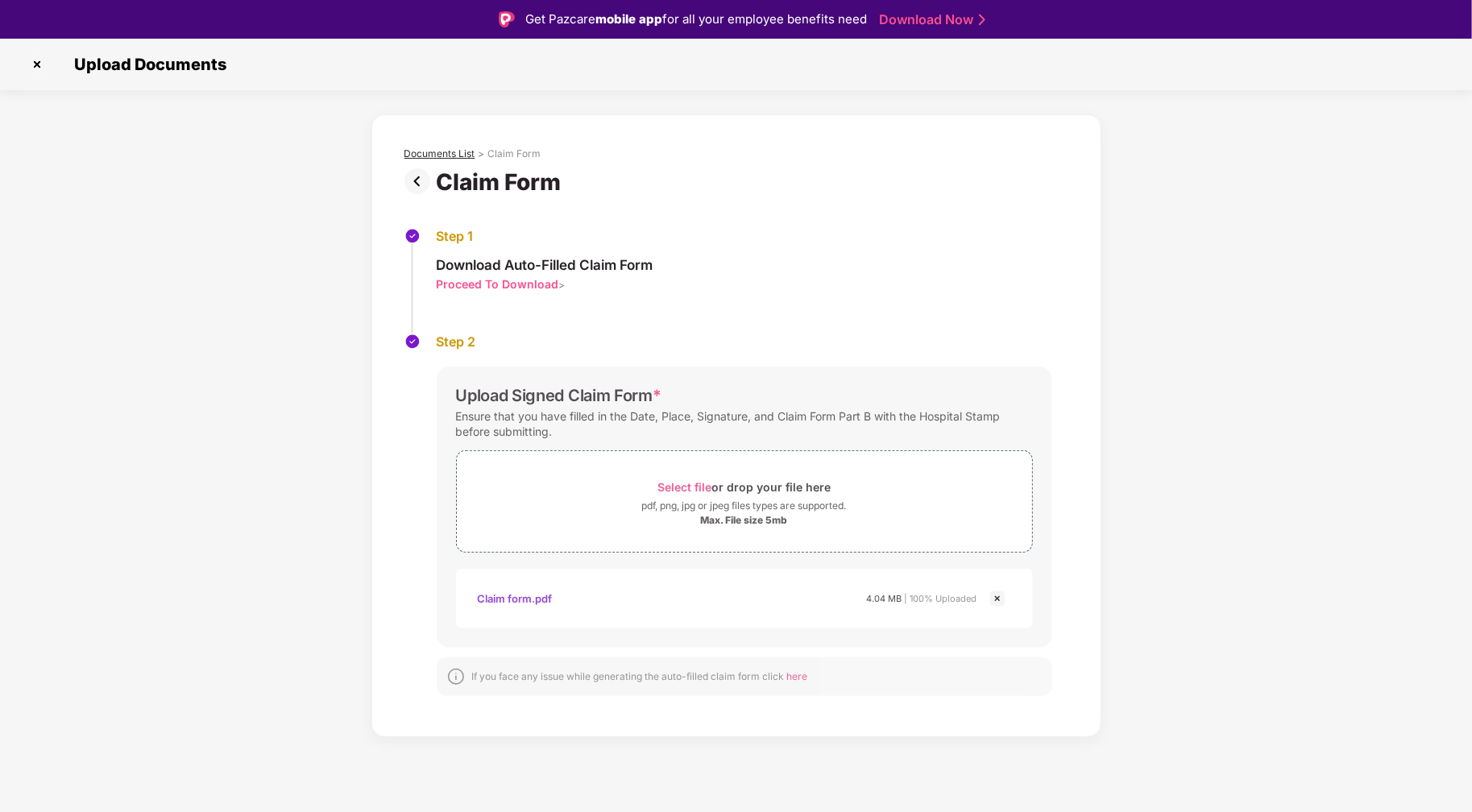
click at [422, 149] on div "Documents List" at bounding box center [439, 154] width 71 height 13
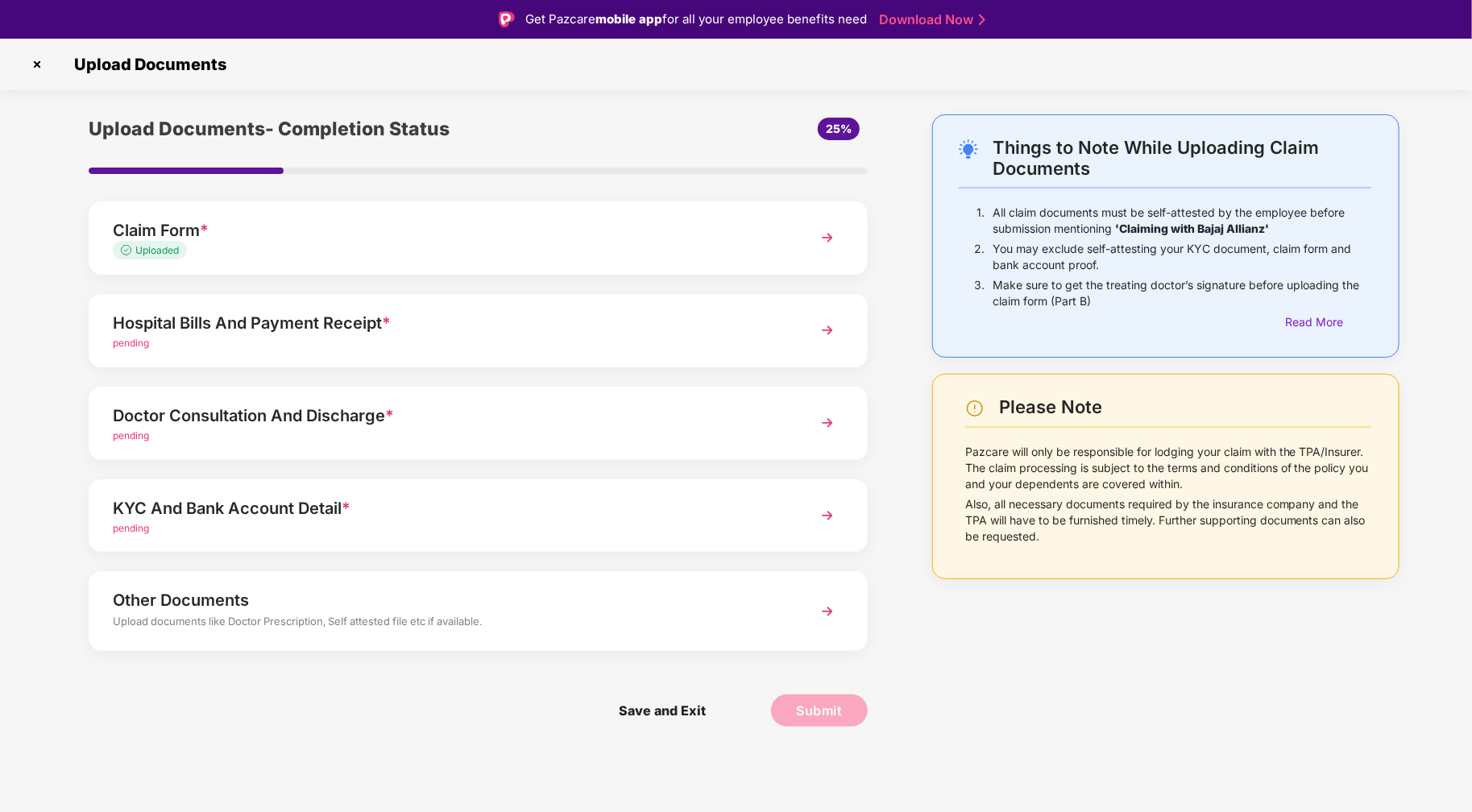
click at [122, 344] on span "pending" at bounding box center [131, 342] width 36 height 12
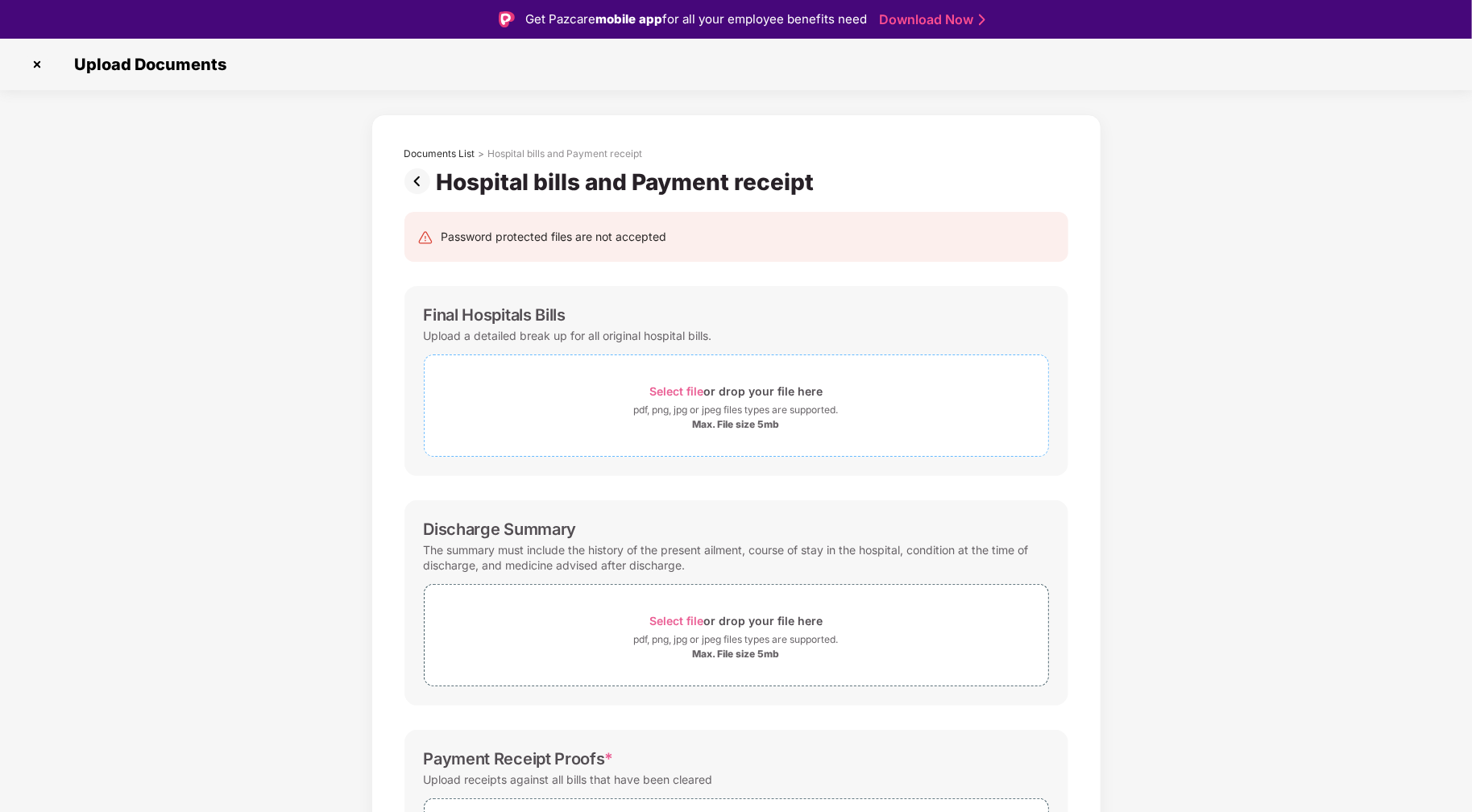
click at [665, 392] on span "Select file" at bounding box center [676, 391] width 54 height 14
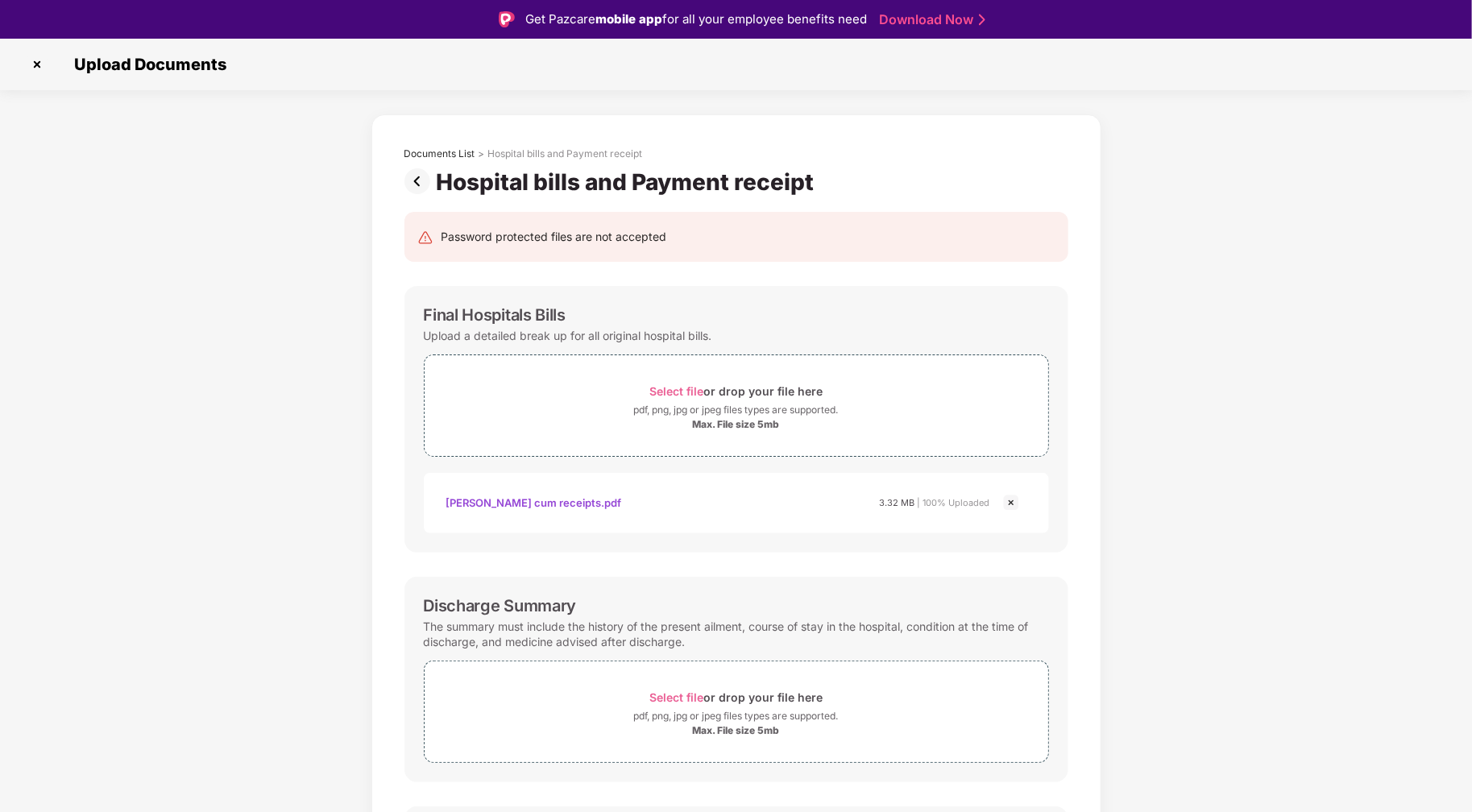
scroll to position [39, 0]
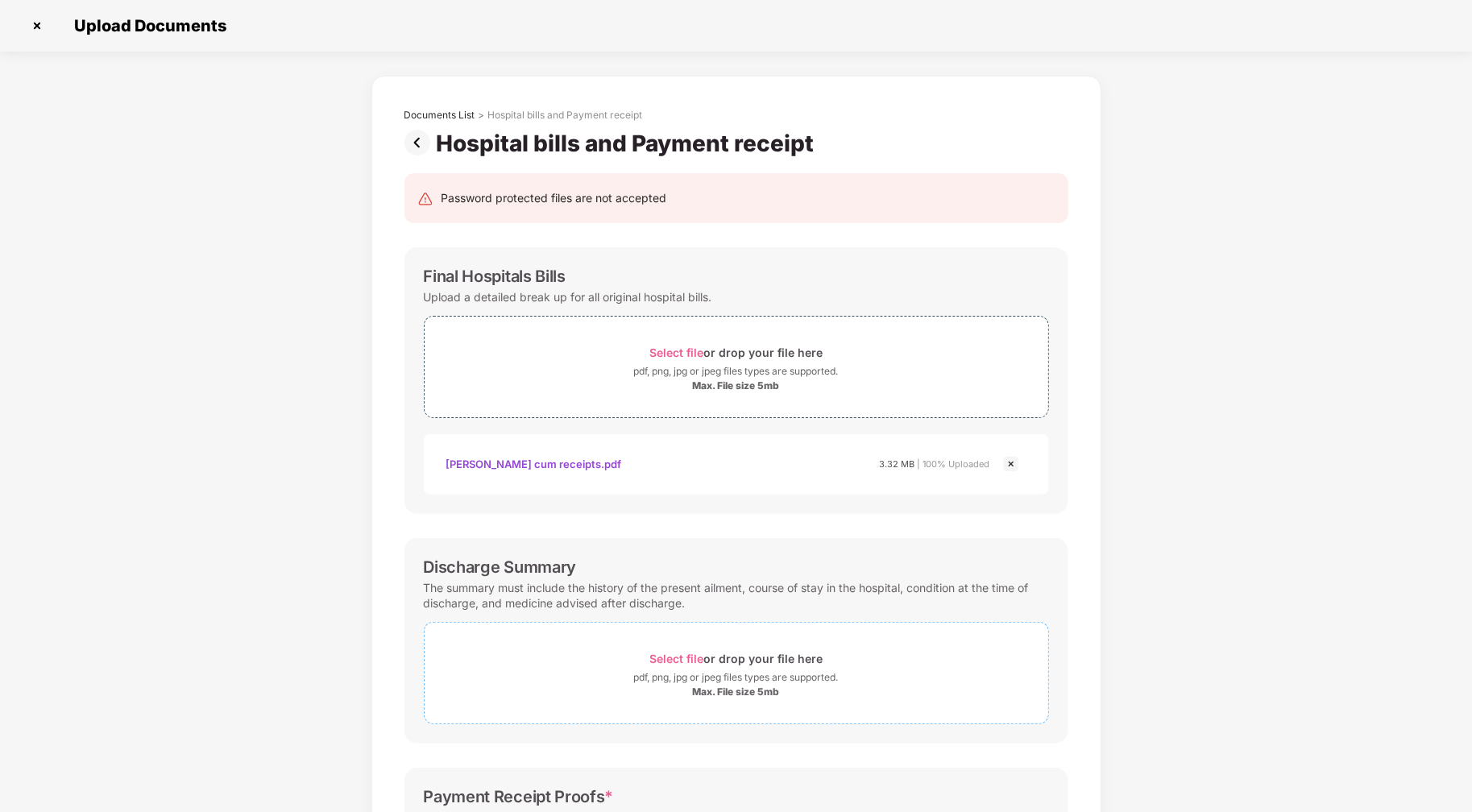
click at [664, 655] on span "Select file" at bounding box center [676, 658] width 54 height 14
click at [610, 203] on div "Password protected files are not accepted" at bounding box center [554, 198] width 226 height 18
click at [597, 301] on div "Upload a detailed break up for all original hospital bills." at bounding box center [568, 297] width 288 height 22
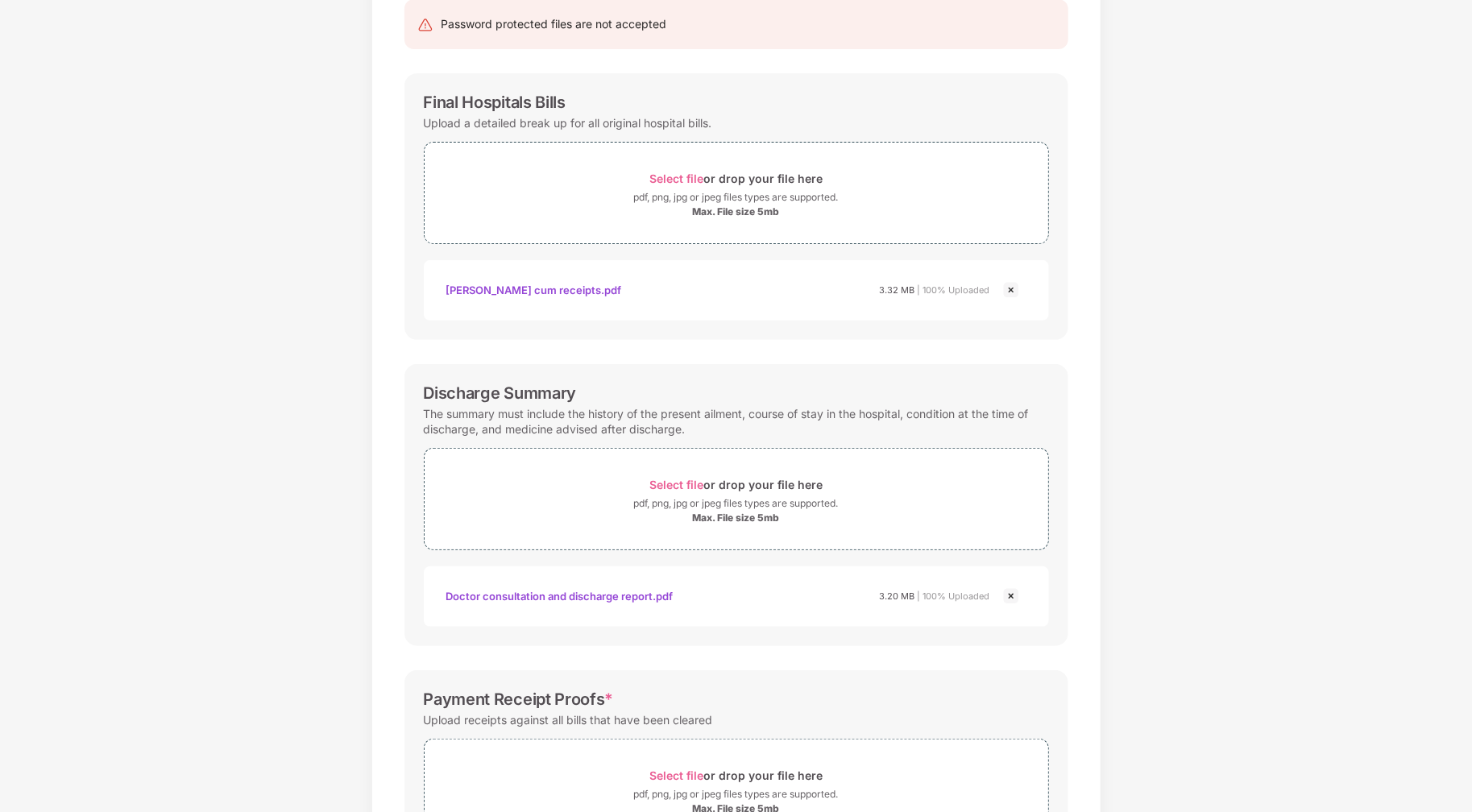
scroll to position [317, 0]
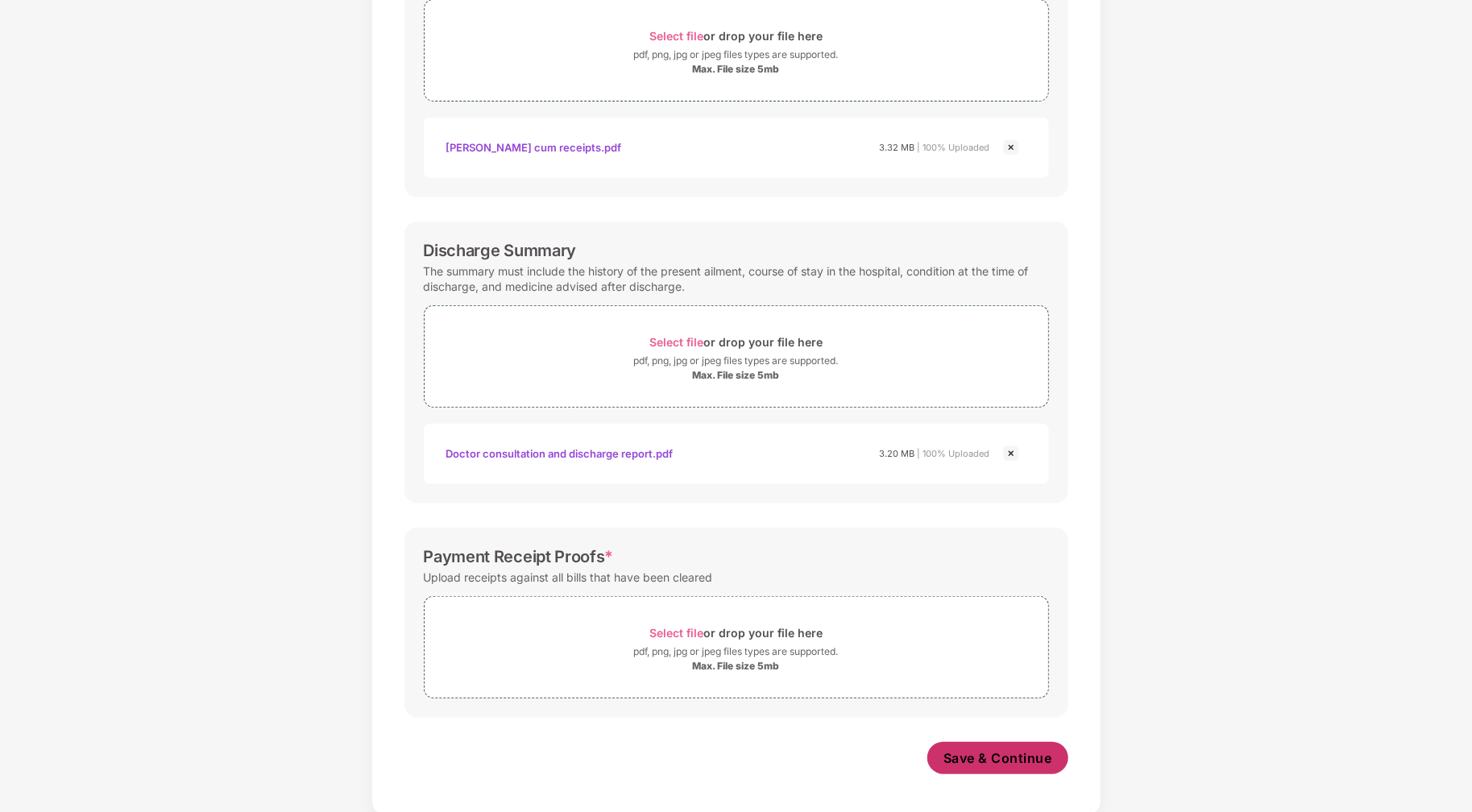
click at [1007, 761] on span "Save & Continue" at bounding box center [998, 758] width 109 height 18
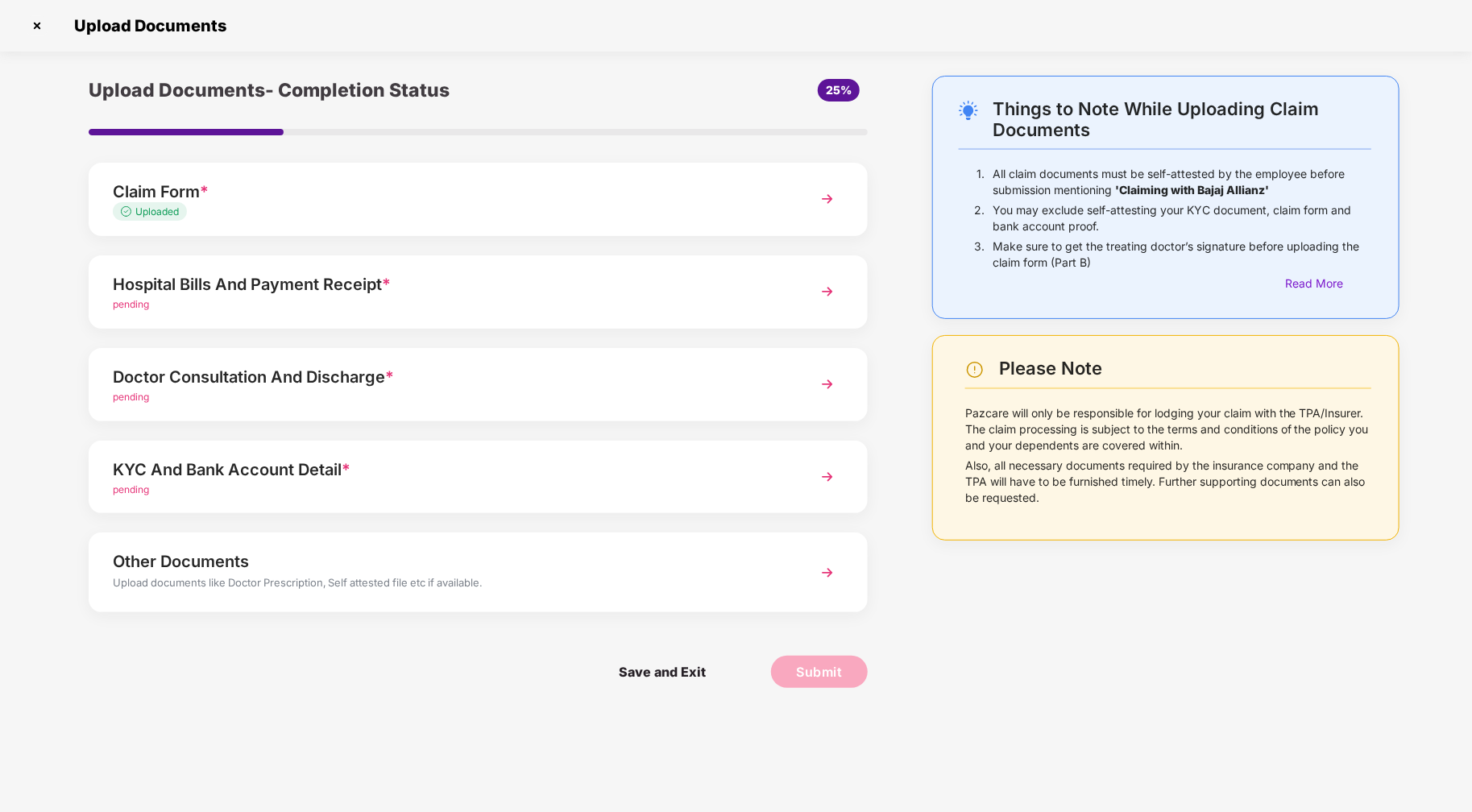
click at [826, 294] on img at bounding box center [827, 292] width 29 height 29
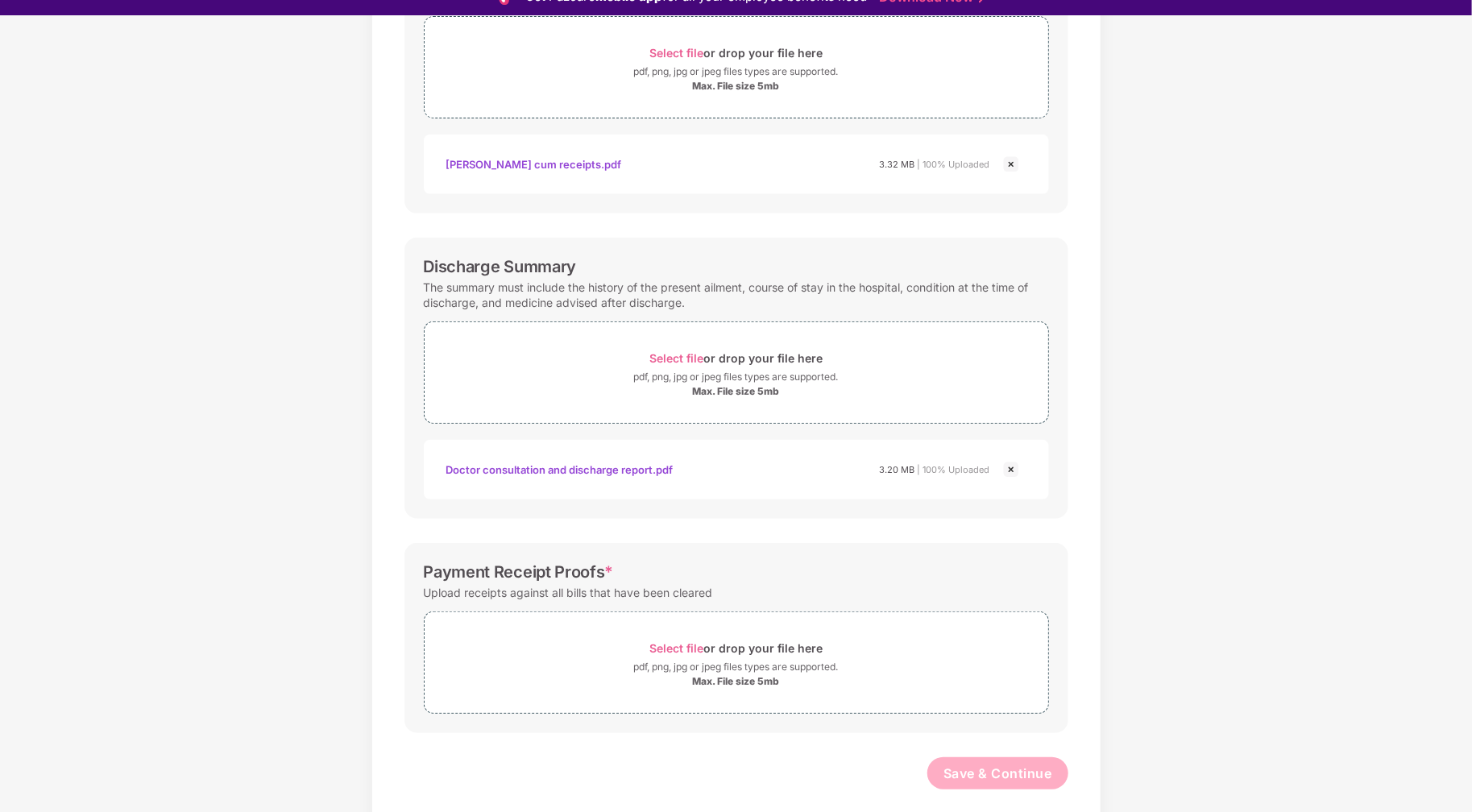
scroll to position [39, 0]
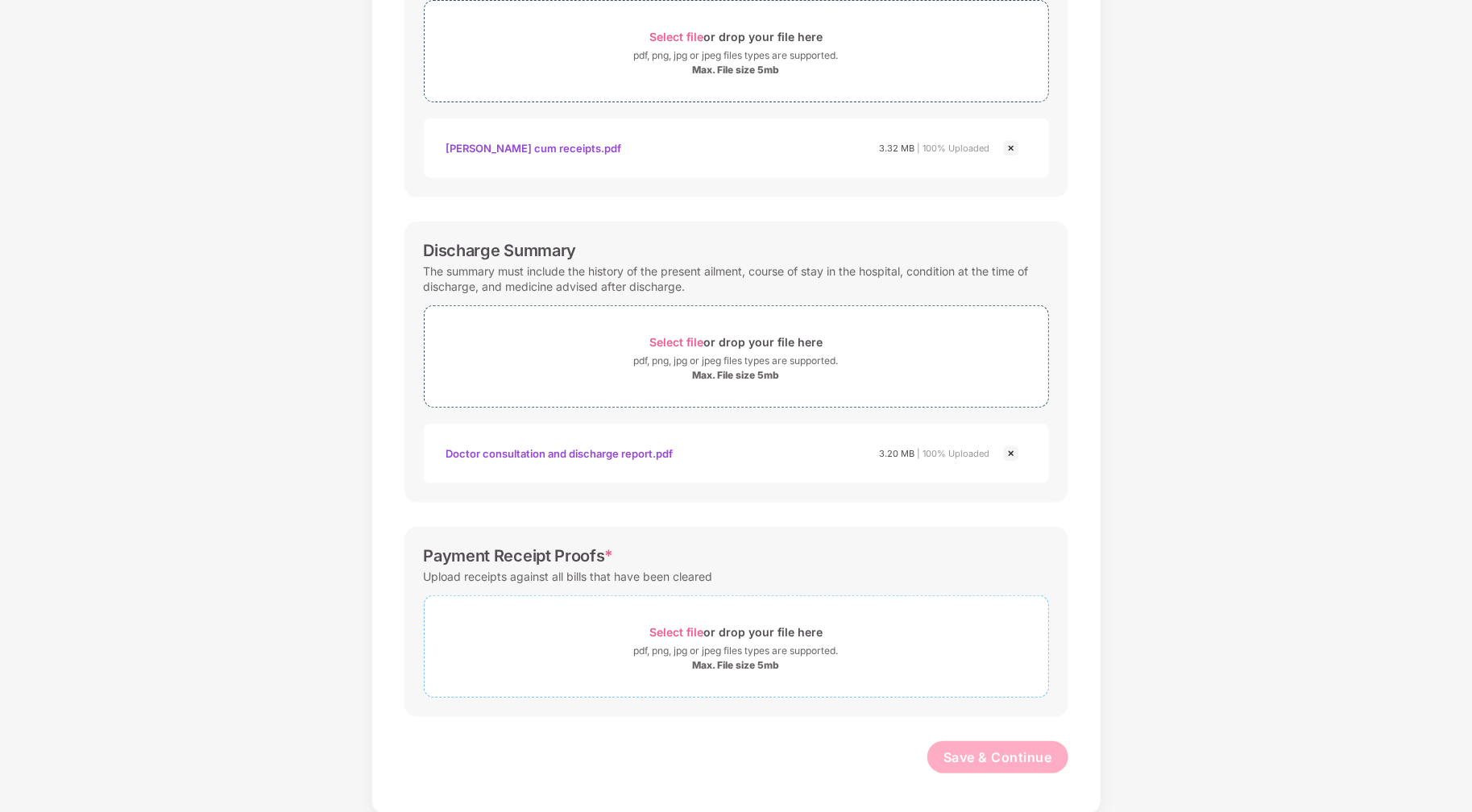
click at [703, 626] on span "Select file" at bounding box center [676, 631] width 54 height 14
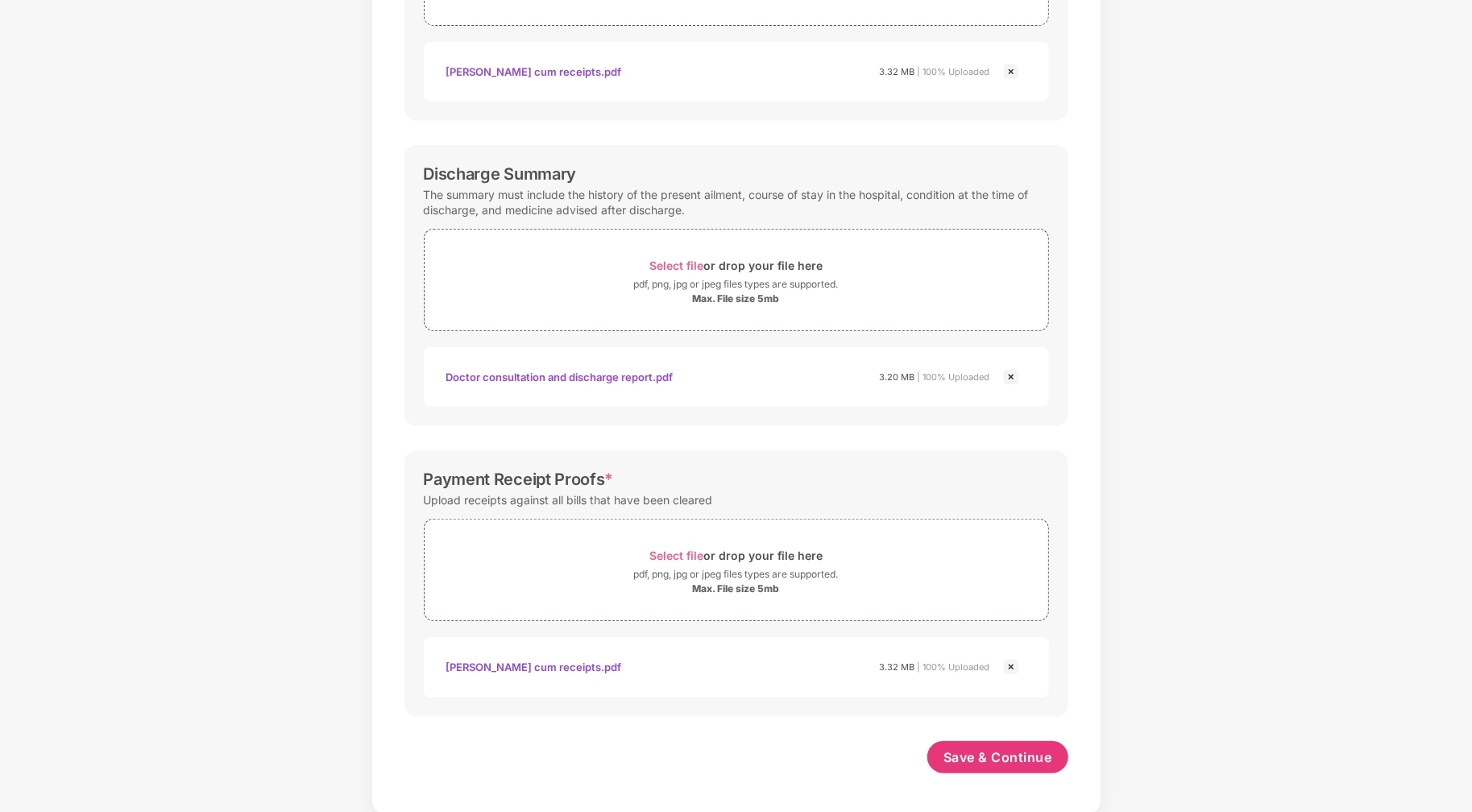
scroll to position [392, 0]
click at [1029, 749] on span "Save & Continue" at bounding box center [998, 758] width 109 height 18
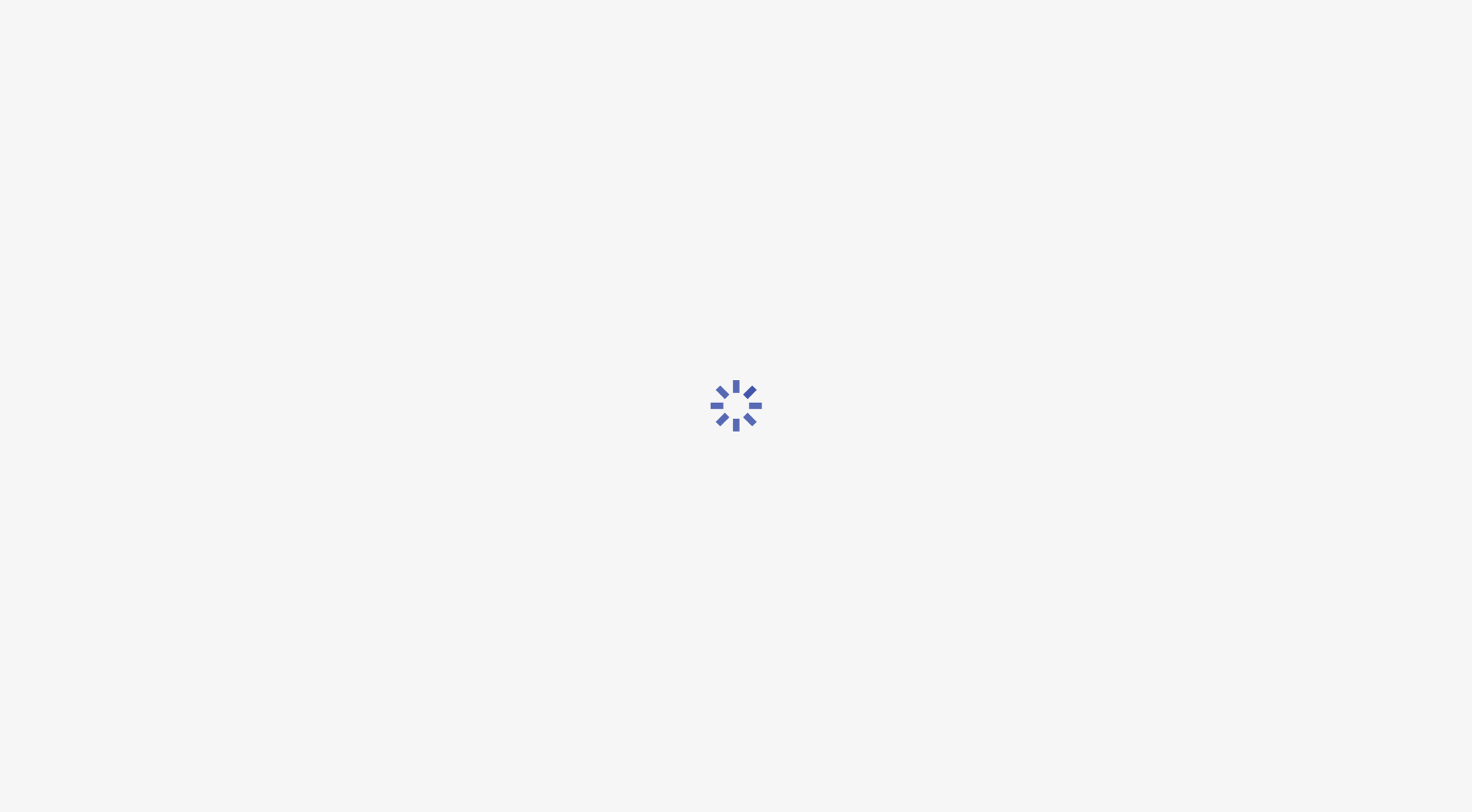
scroll to position [0, 0]
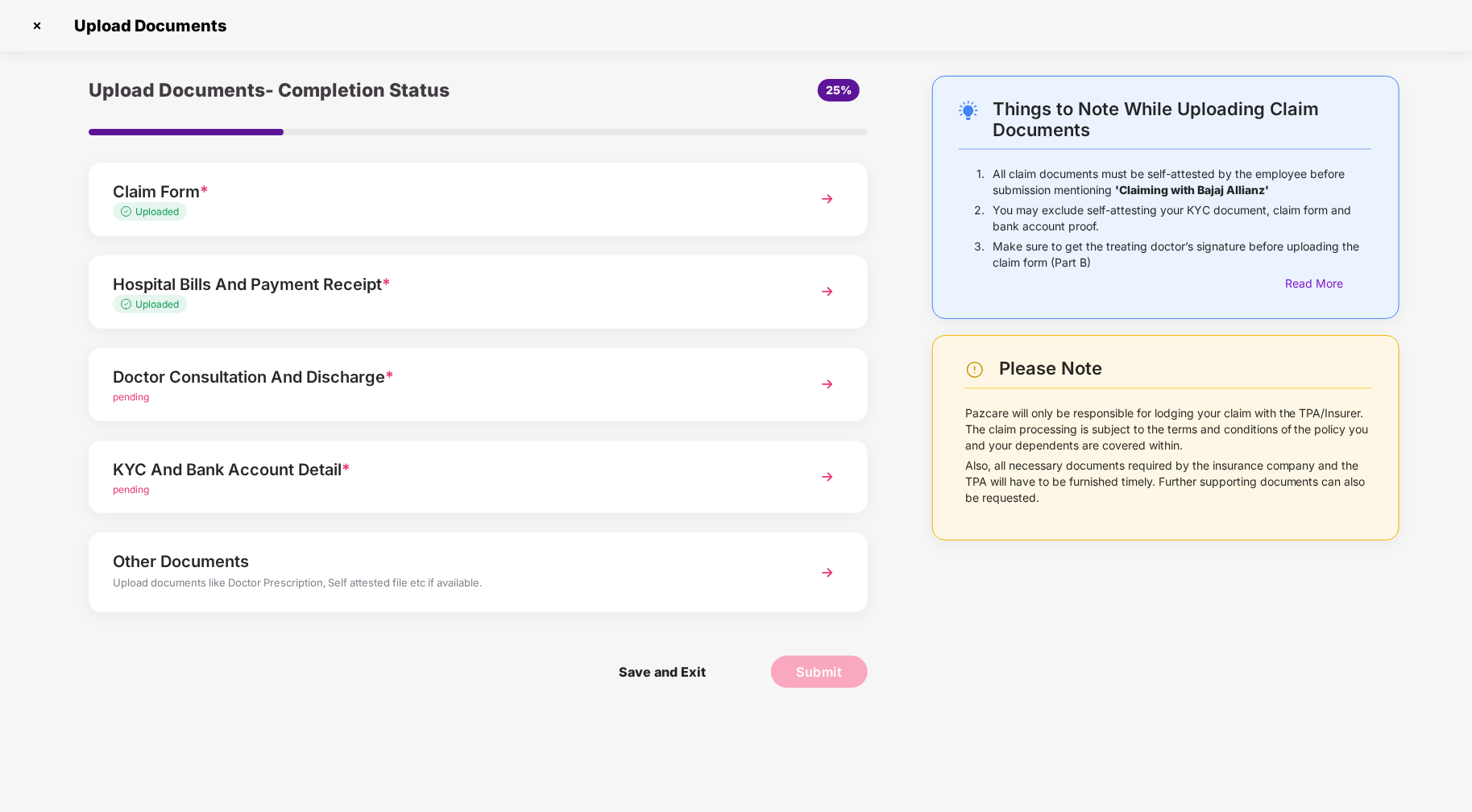
click at [826, 391] on img at bounding box center [827, 384] width 29 height 29
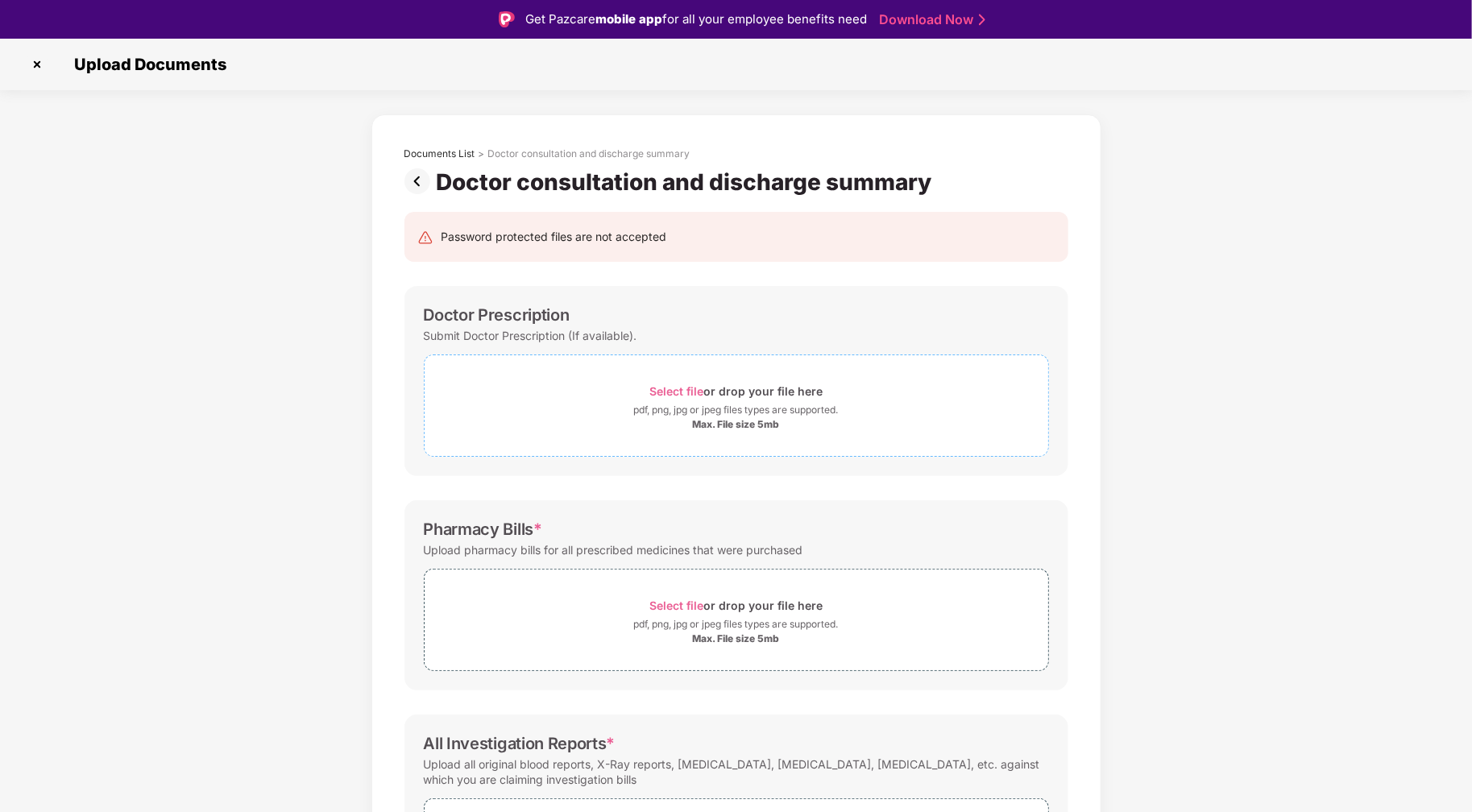
click at [665, 392] on span "Select file" at bounding box center [676, 391] width 54 height 14
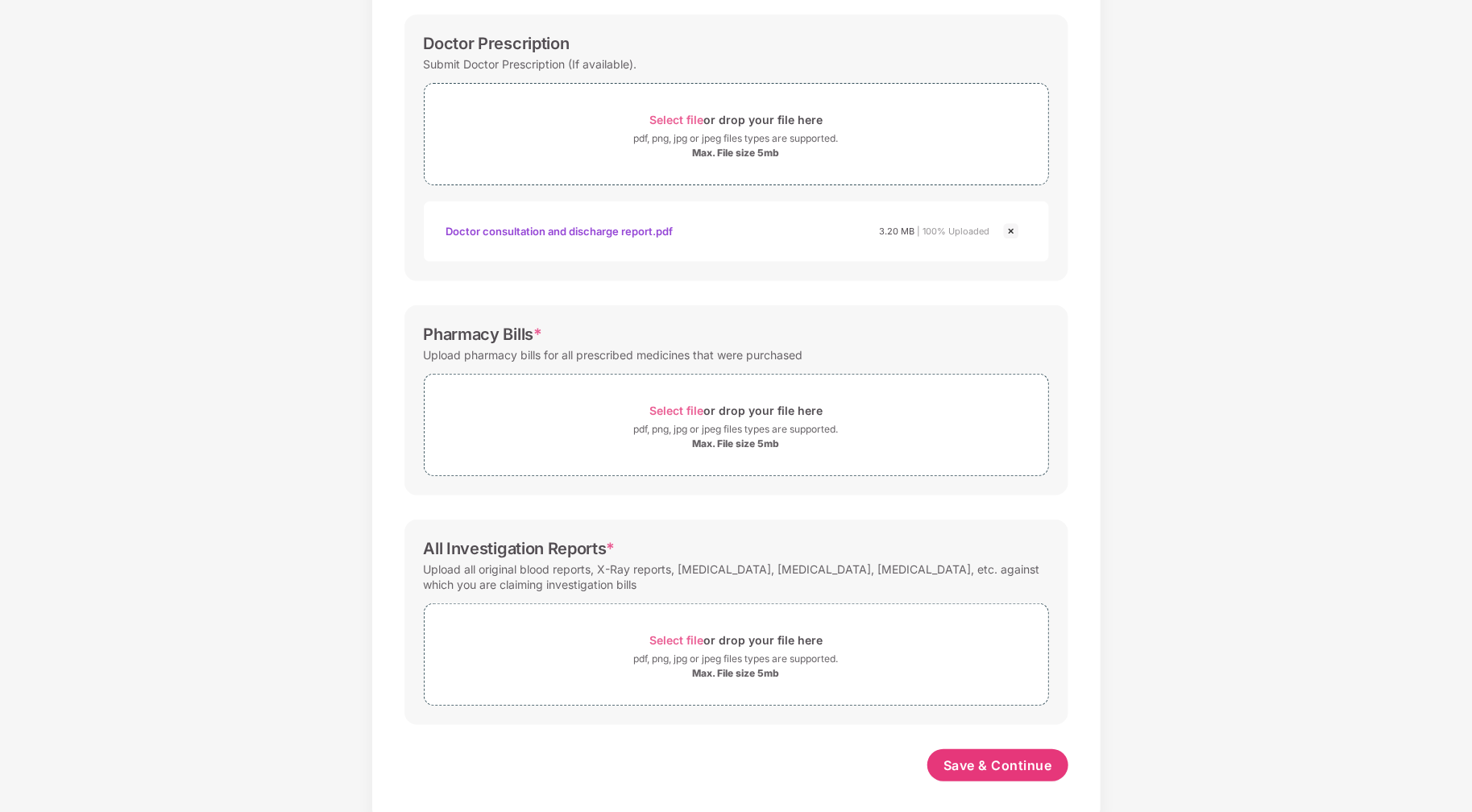
scroll to position [240, 0]
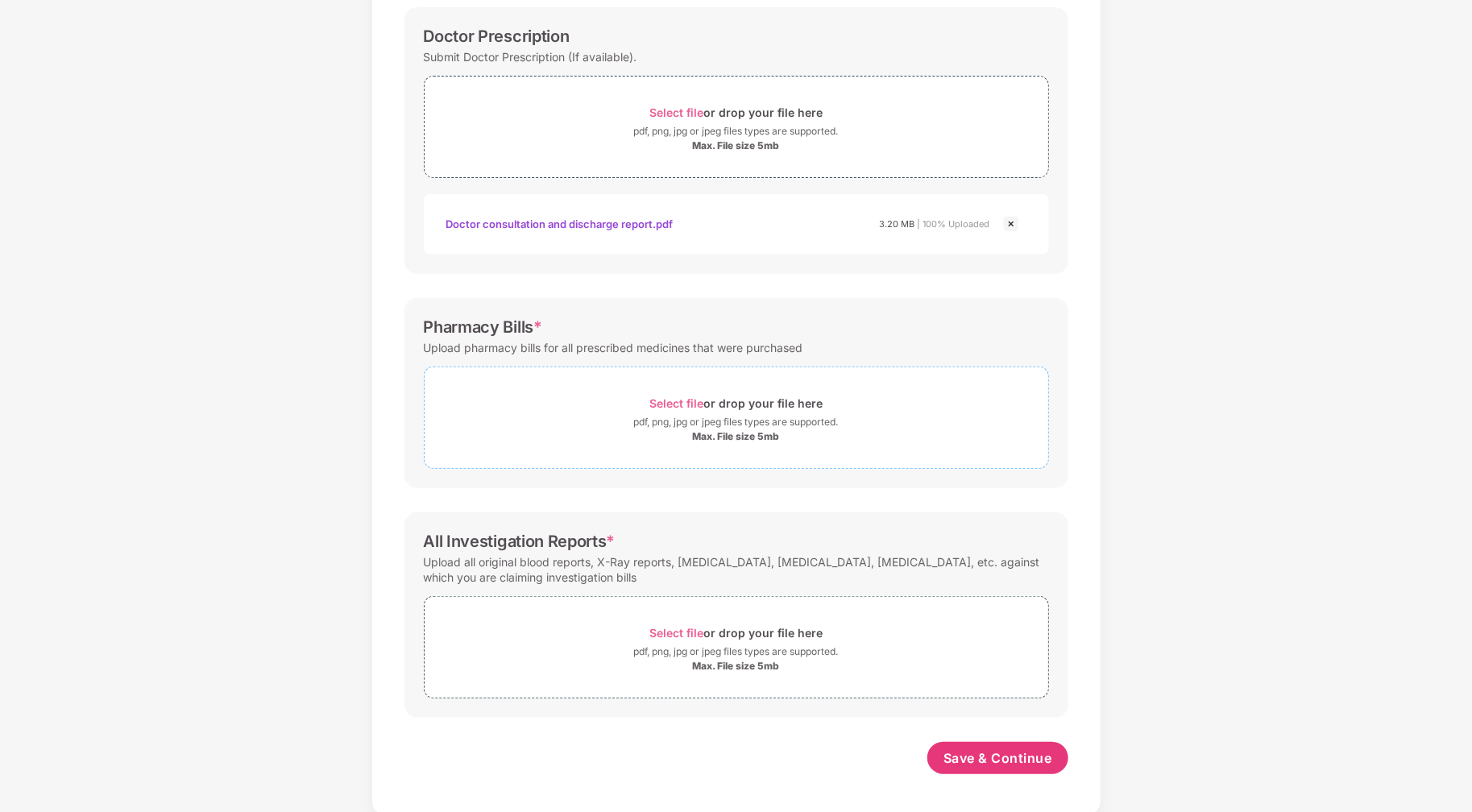
click at [672, 401] on span "Select file" at bounding box center [676, 402] width 54 height 14
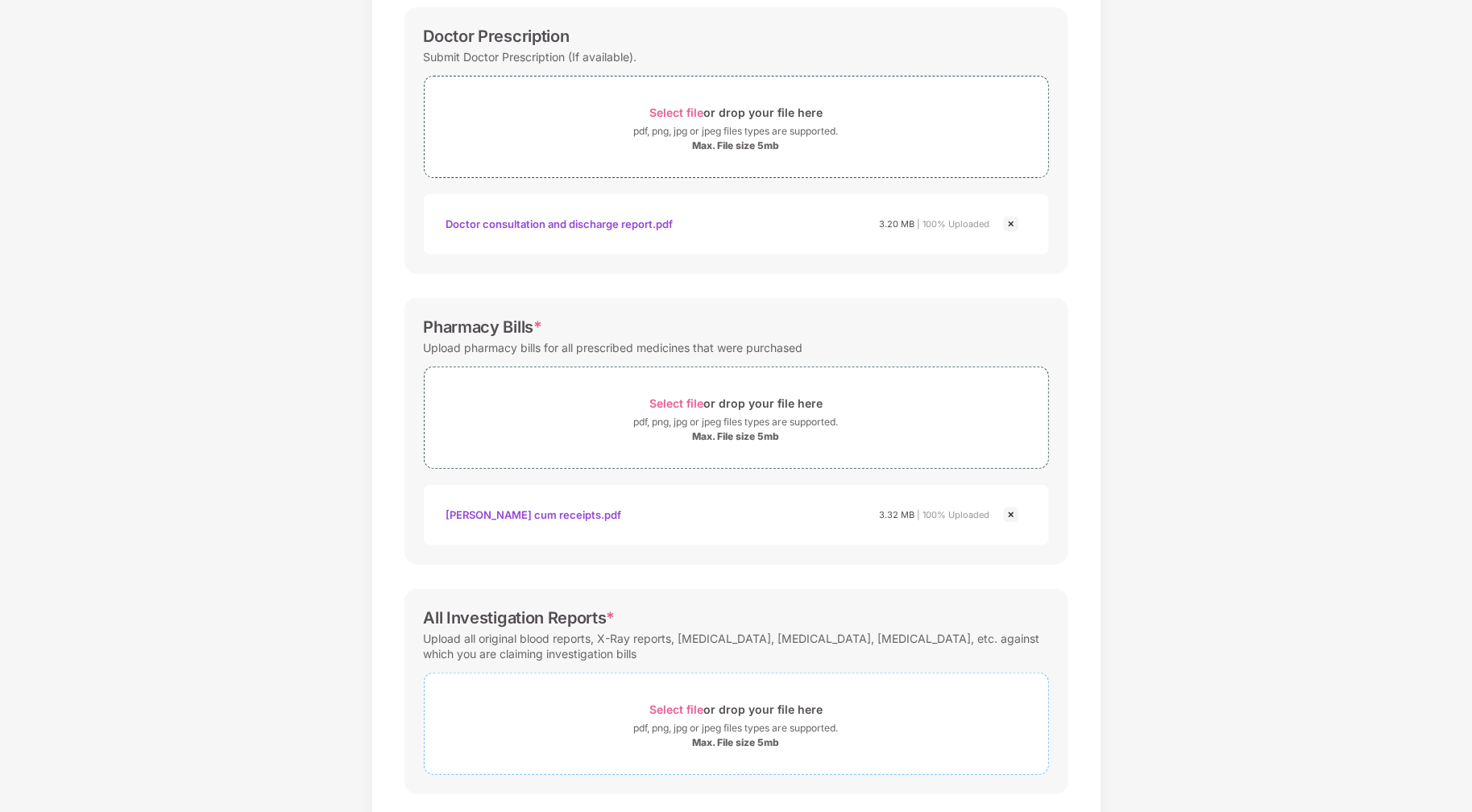
click at [657, 704] on span "Select file" at bounding box center [676, 708] width 54 height 14
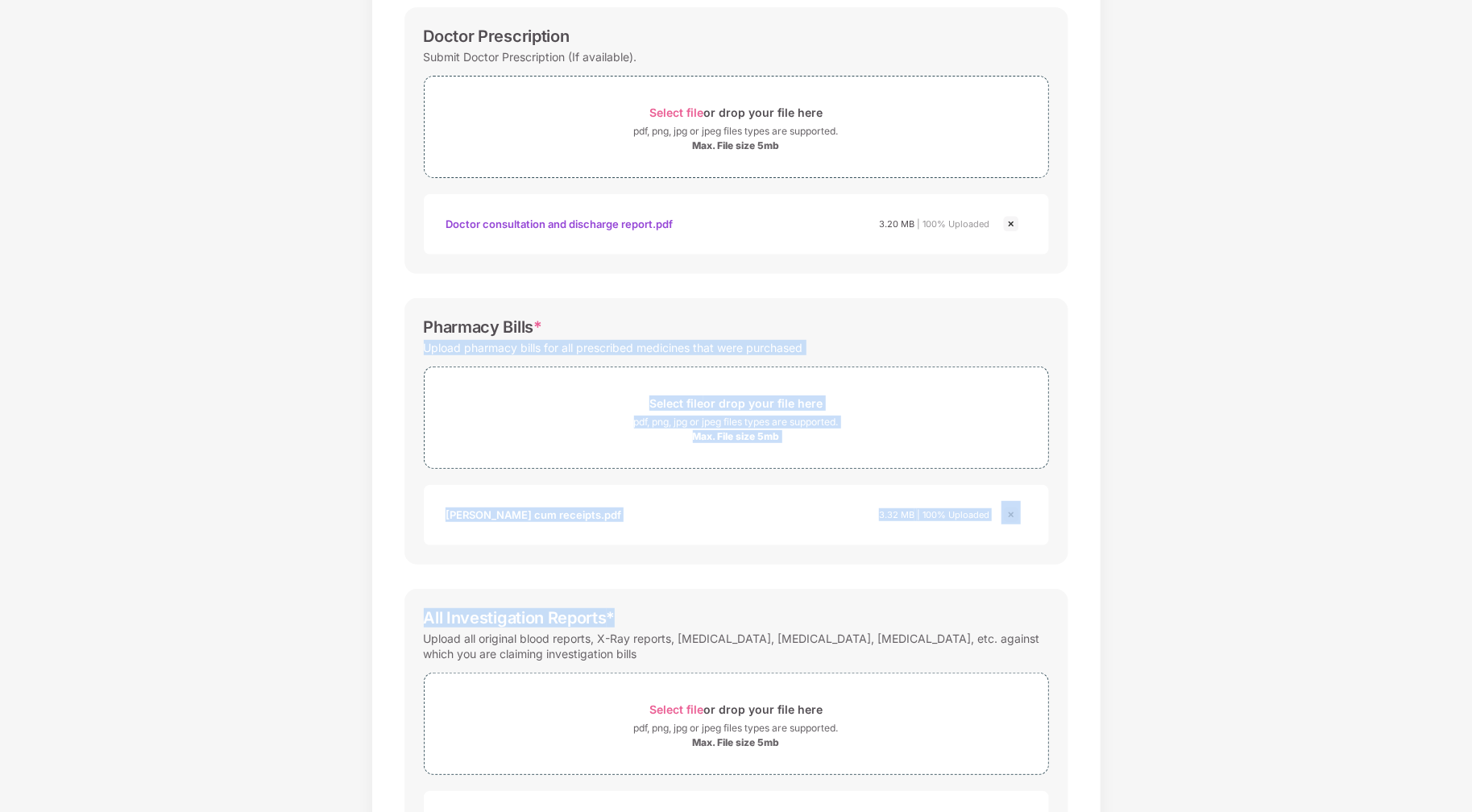
drag, startPoint x: 1470, startPoint y: 326, endPoint x: 1454, endPoint y: 578, distance: 252.5
click at [1454, 578] on div "Documents List > Doctor consultation and discharge summary Doctor consultation …" at bounding box center [736, 401] width 1472 height 1132
click at [1260, 598] on div "Documents List > Doctor consultation and discharge summary Doctor consultation …" at bounding box center [736, 401] width 1472 height 1132
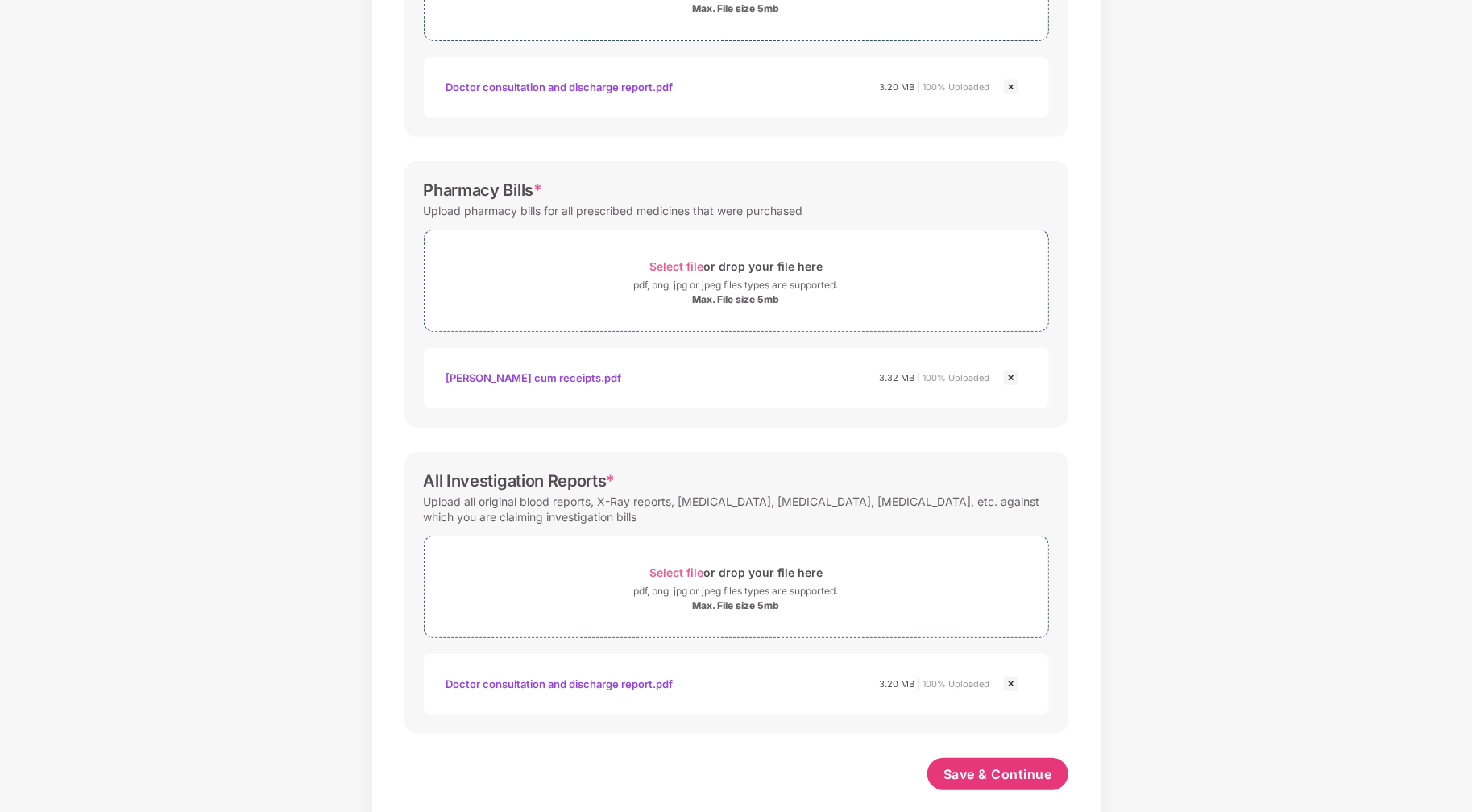
scroll to position [393, 0]
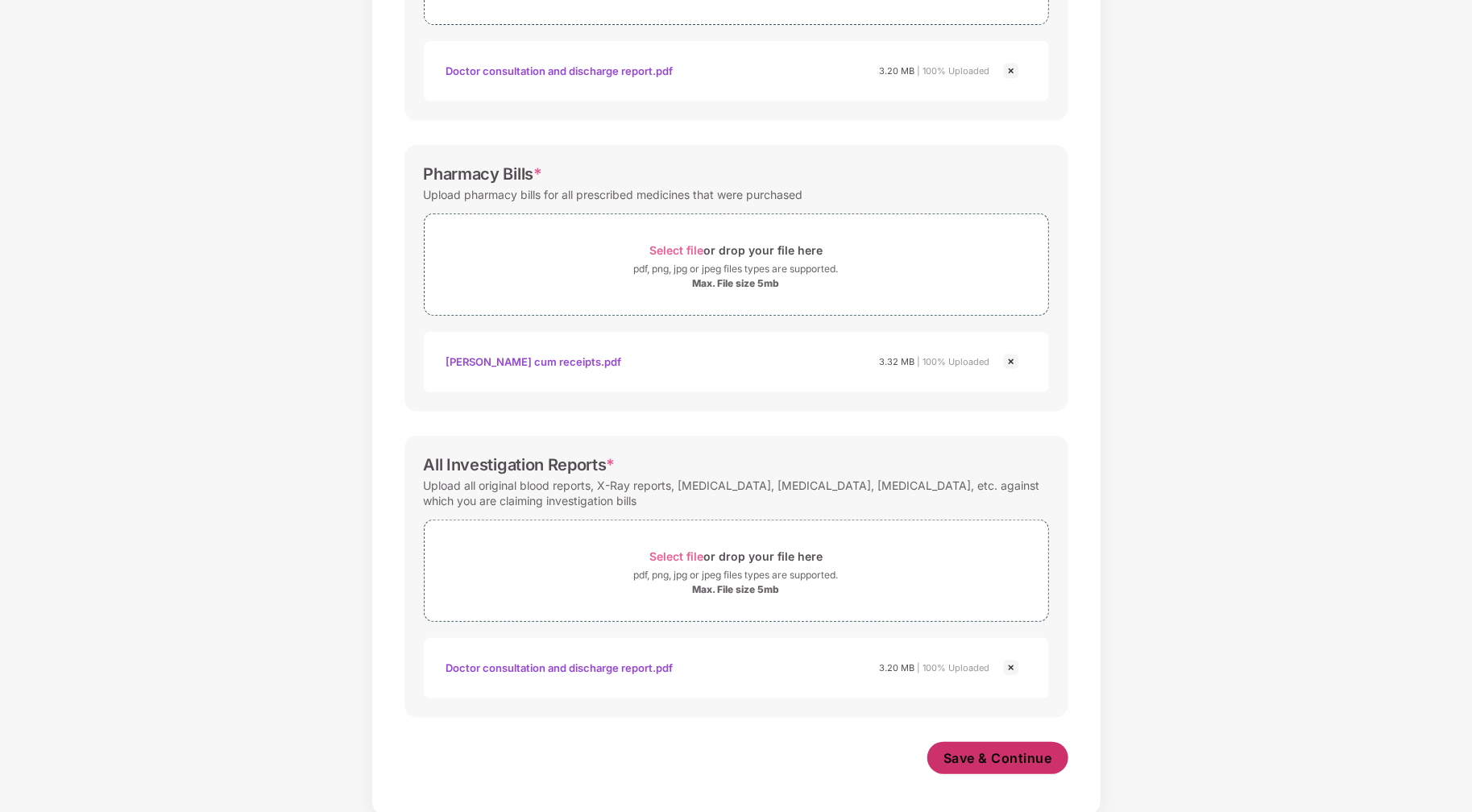
click at [1000, 754] on span "Save & Continue" at bounding box center [998, 758] width 109 height 18
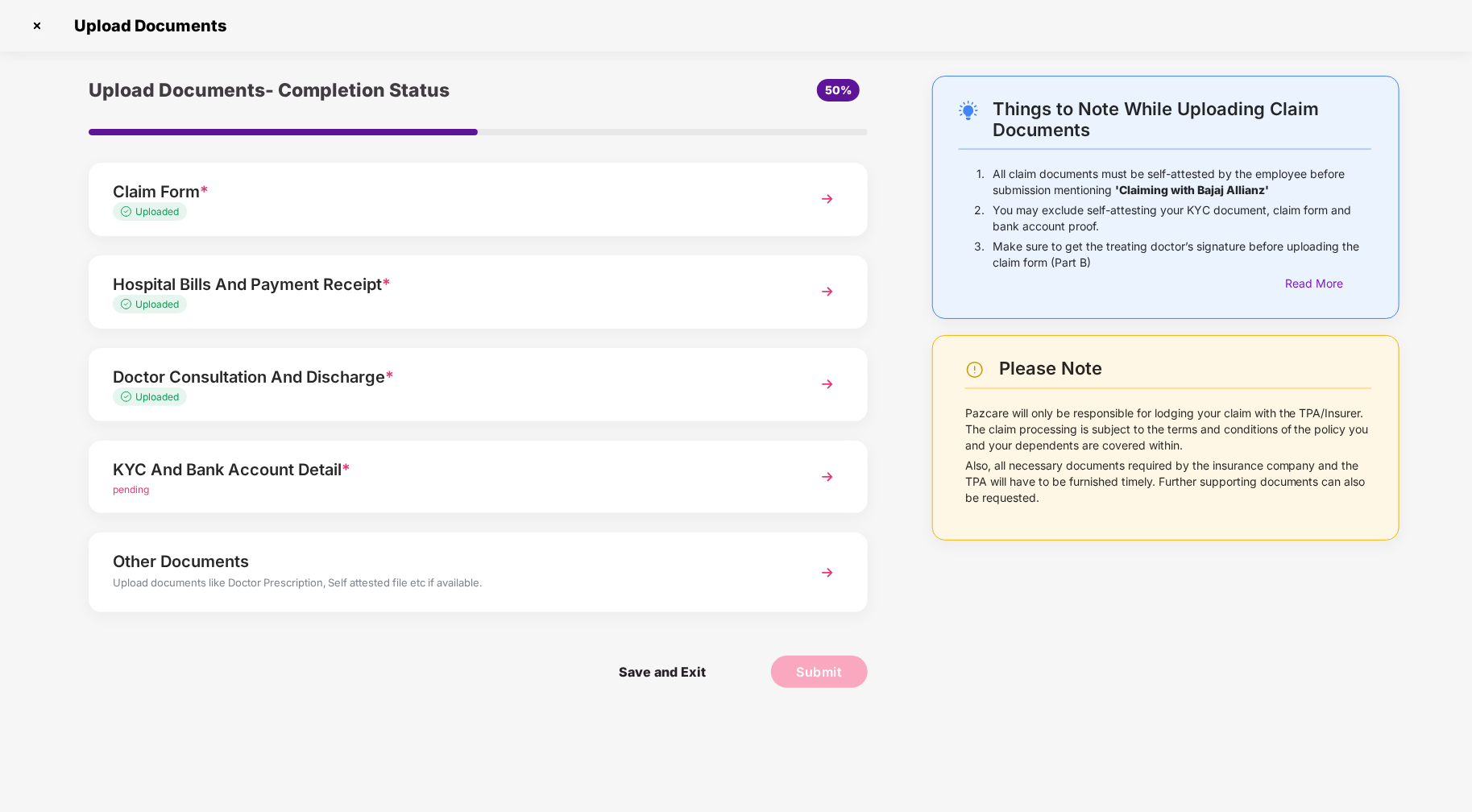
click at [130, 492] on span "pending" at bounding box center [131, 489] width 36 height 12
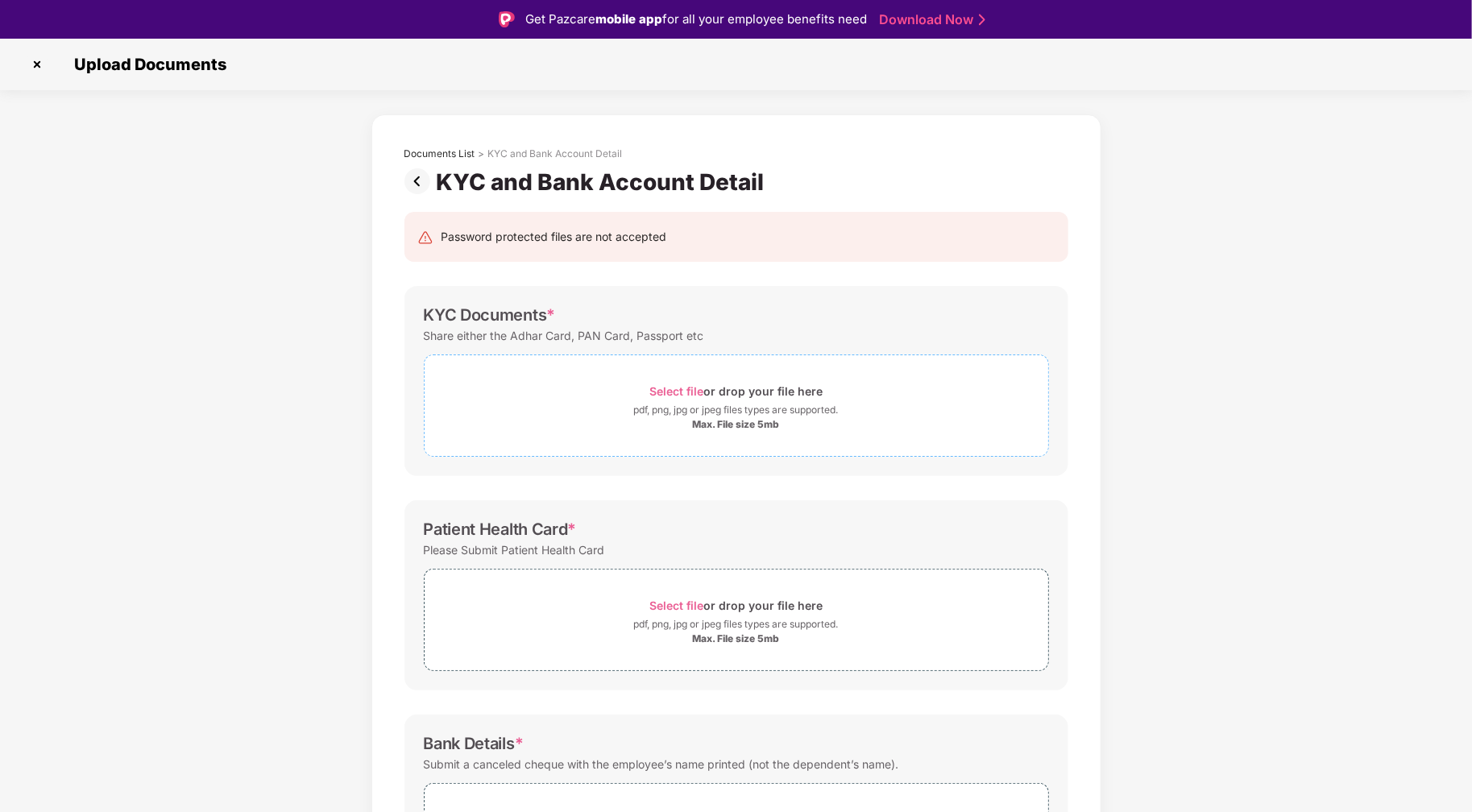
click at [661, 385] on span "Select file" at bounding box center [676, 391] width 54 height 14
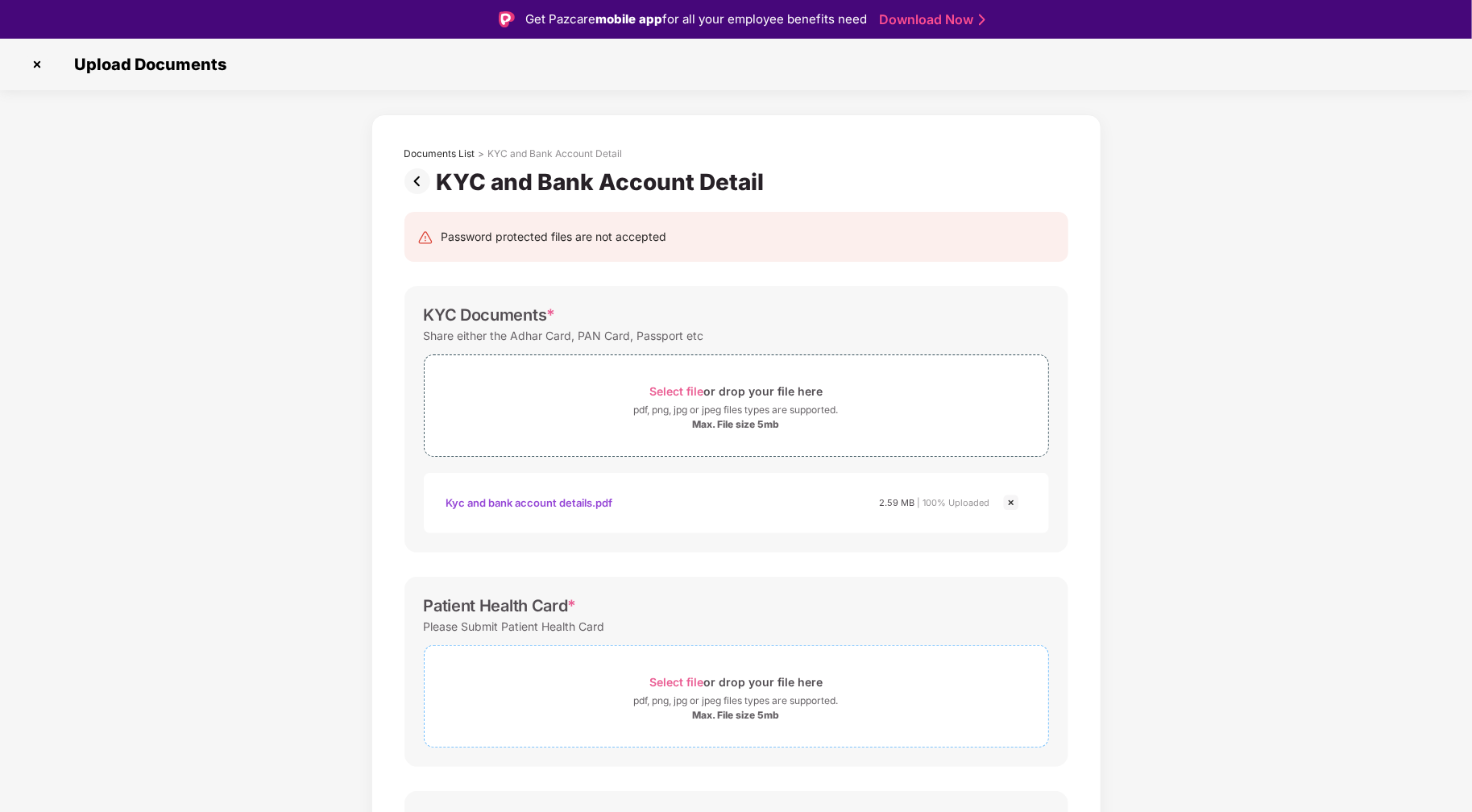
click at [682, 679] on span "Select file" at bounding box center [676, 681] width 54 height 14
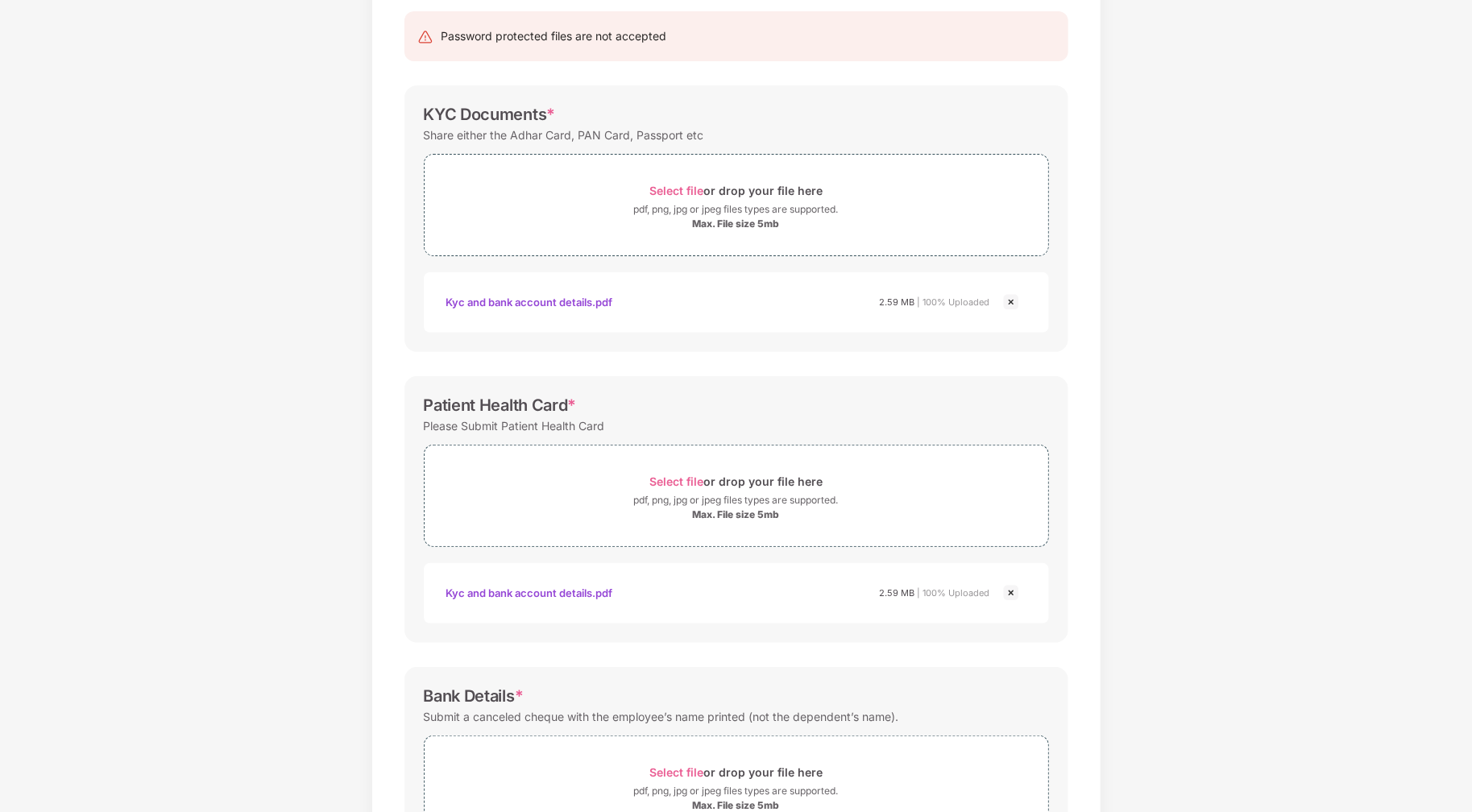
scroll to position [302, 0]
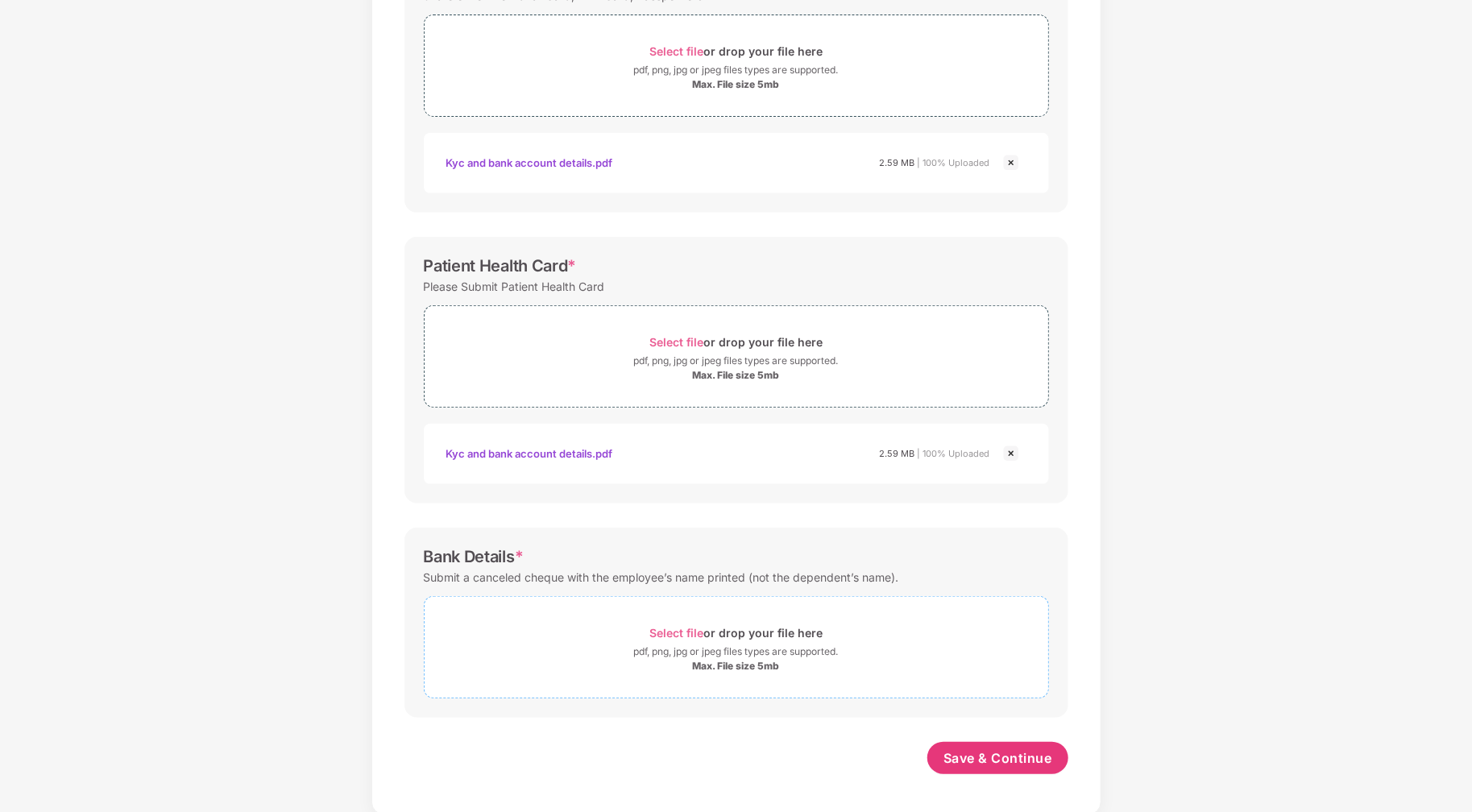
click at [672, 633] on span "Select file" at bounding box center [676, 632] width 54 height 14
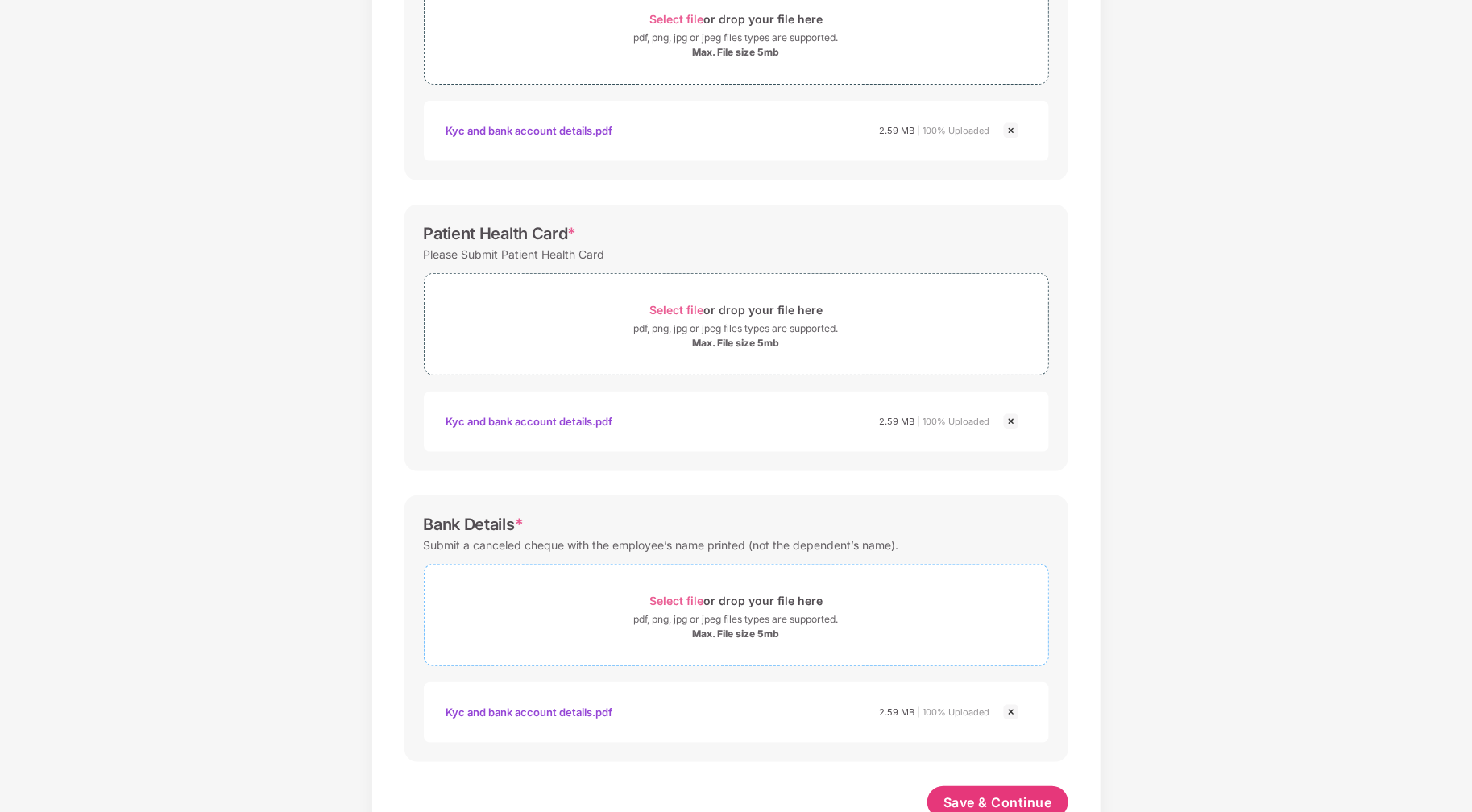
scroll to position [378, 0]
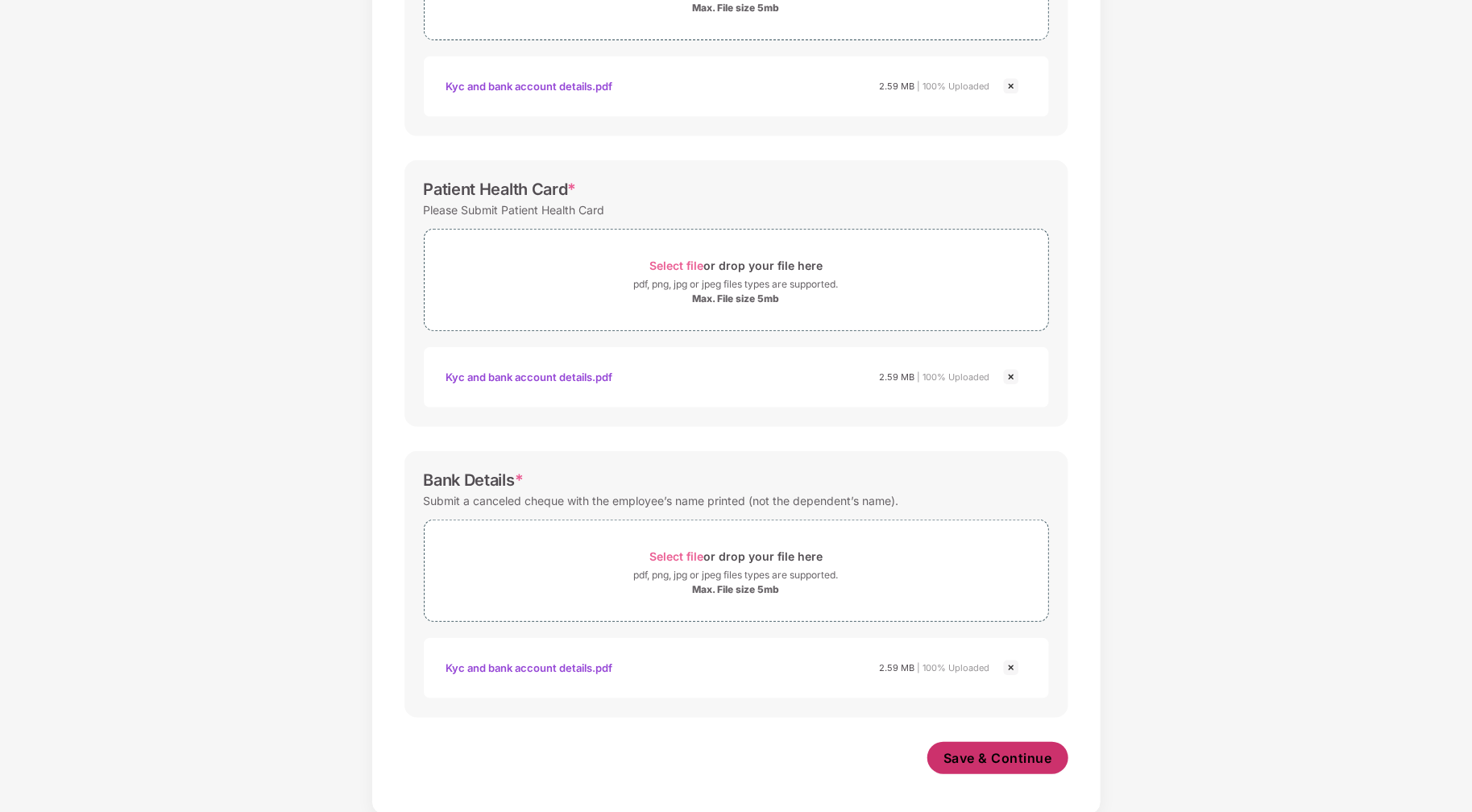
click at [1013, 755] on span "Save & Continue" at bounding box center [998, 758] width 109 height 18
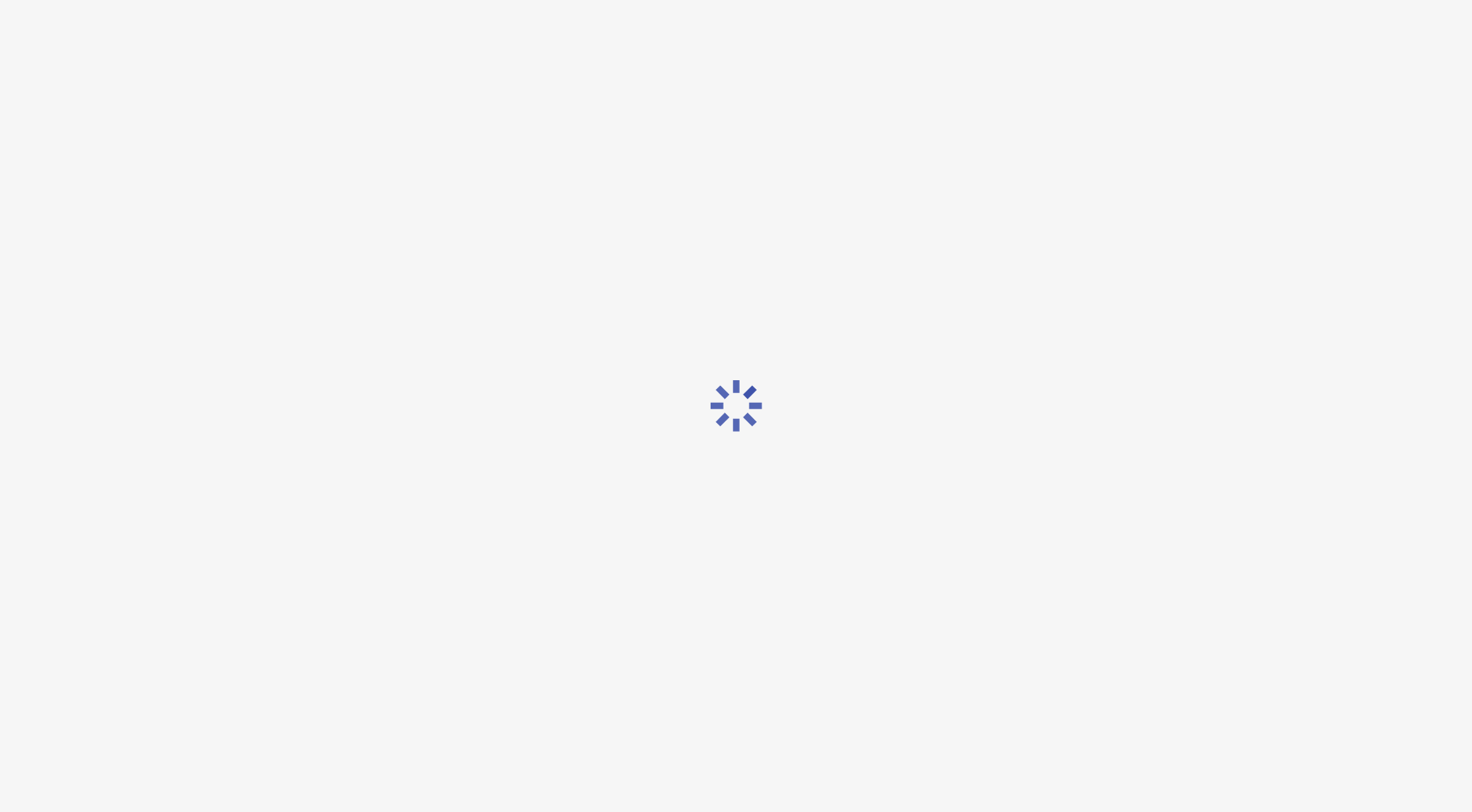
scroll to position [0, 0]
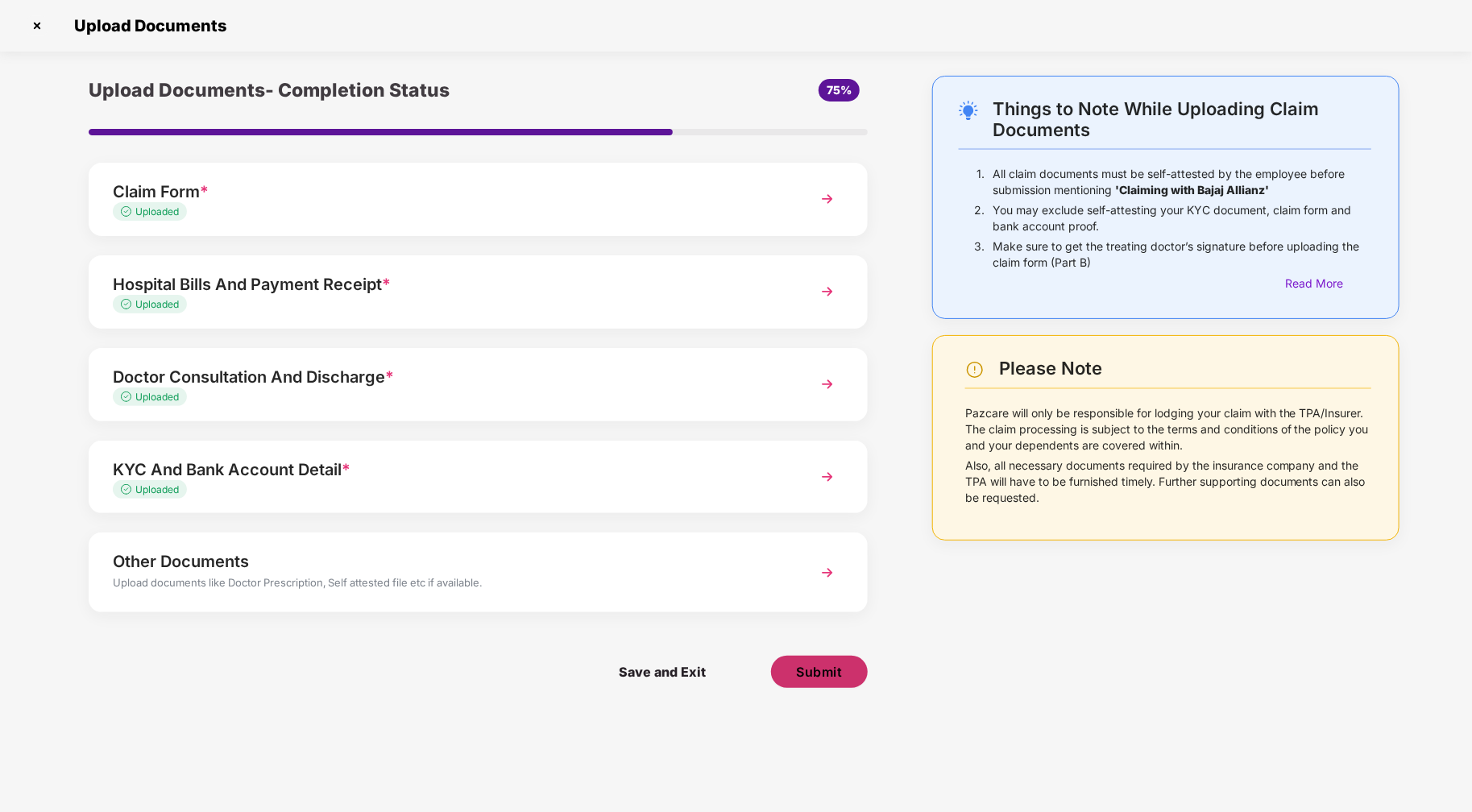
click at [808, 678] on span "Submit" at bounding box center [818, 672] width 46 height 18
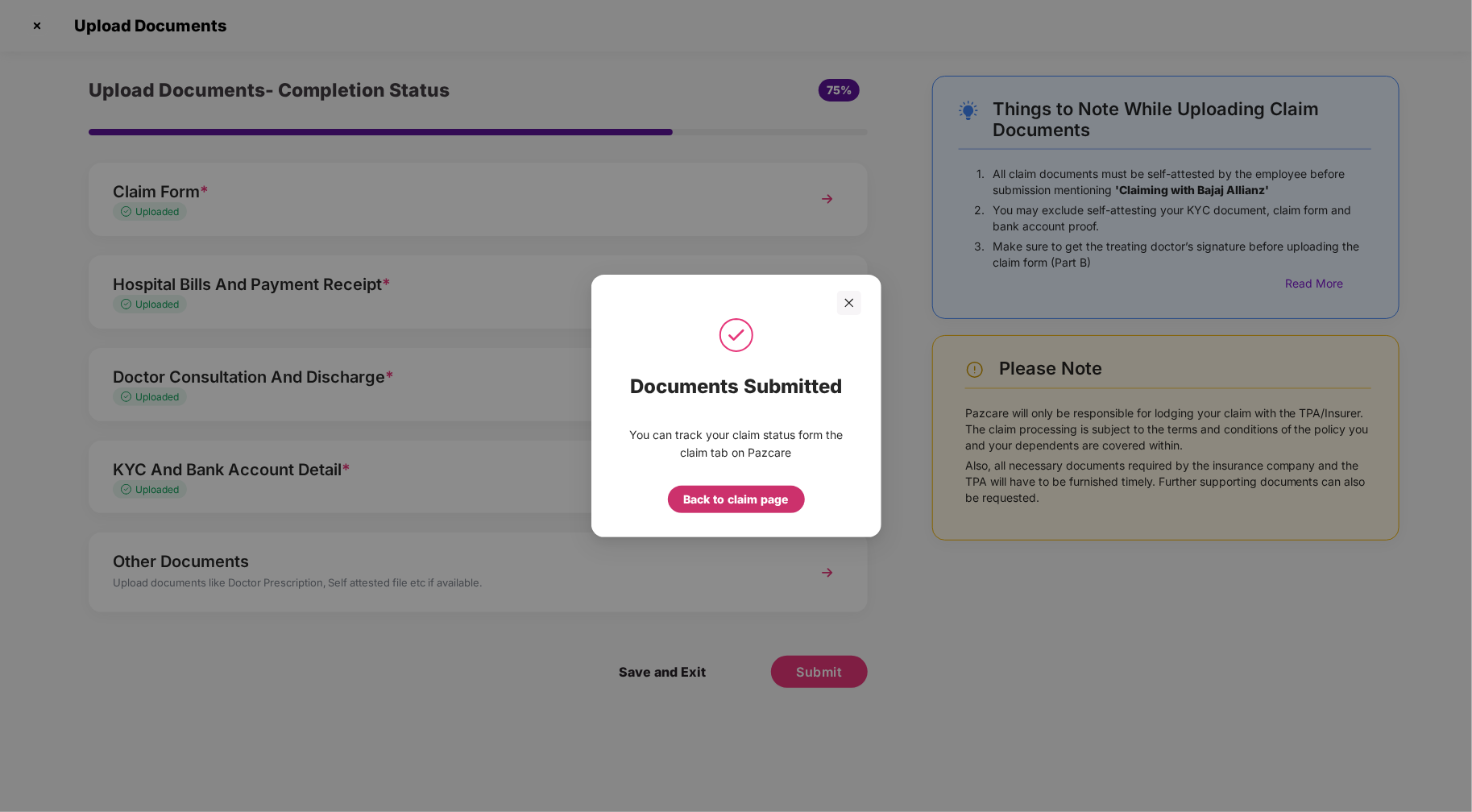
click at [770, 492] on div "Back to claim page" at bounding box center [736, 500] width 104 height 18
